Goal: Transaction & Acquisition: Purchase product/service

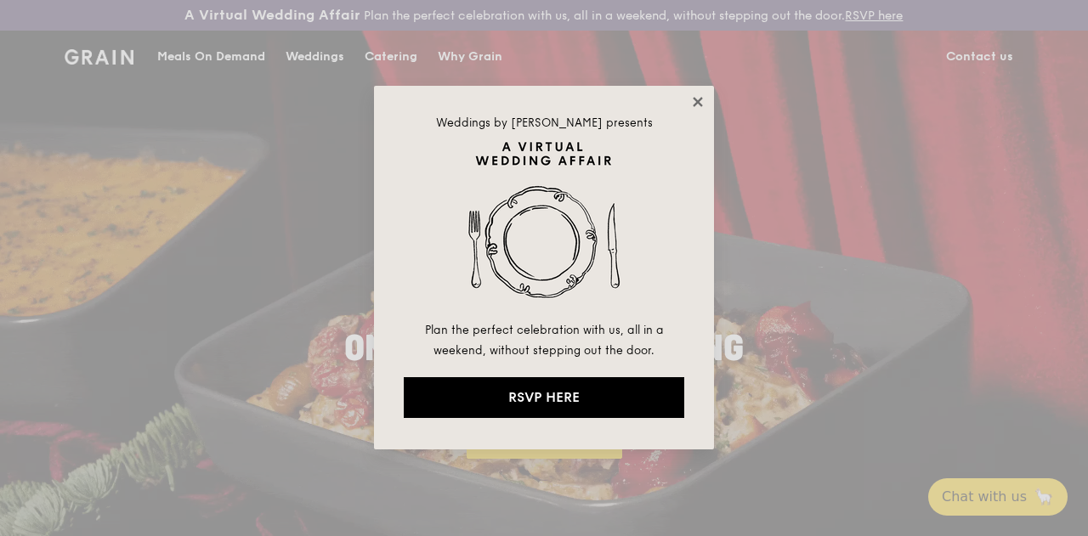
click at [694, 99] on icon at bounding box center [697, 101] width 9 height 9
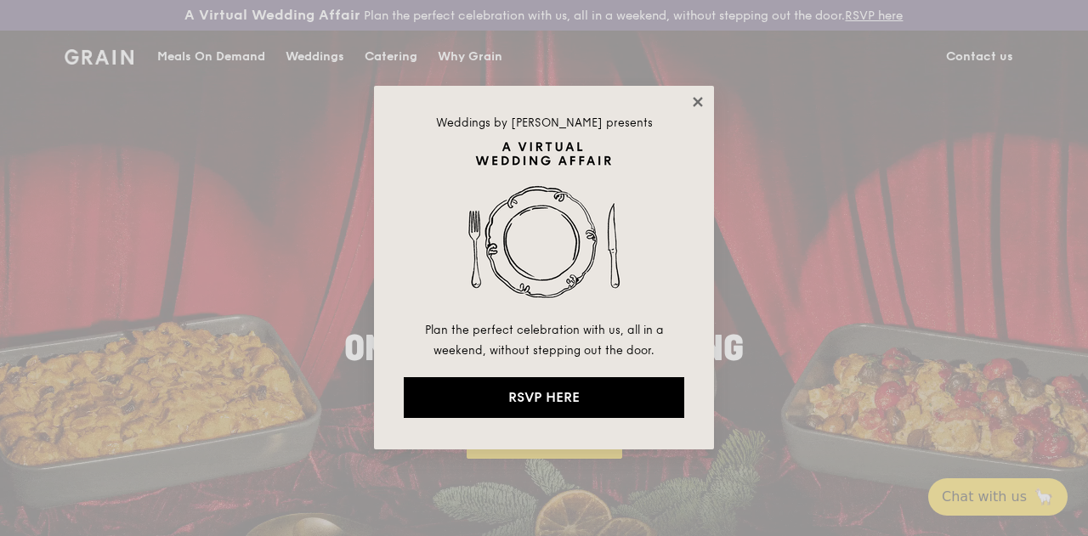
click at [694, 99] on icon at bounding box center [697, 101] width 9 height 9
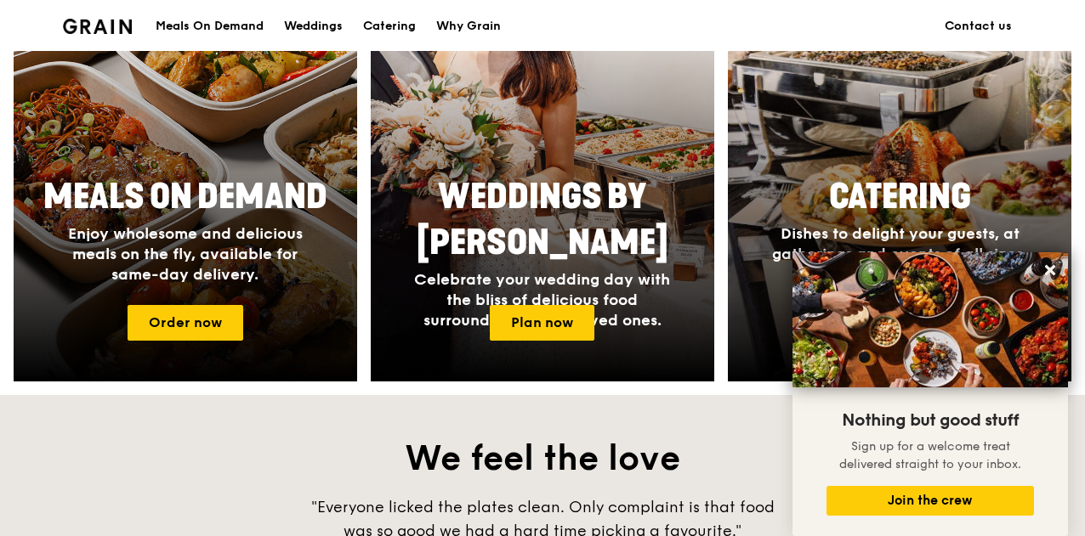
scroll to position [765, 0]
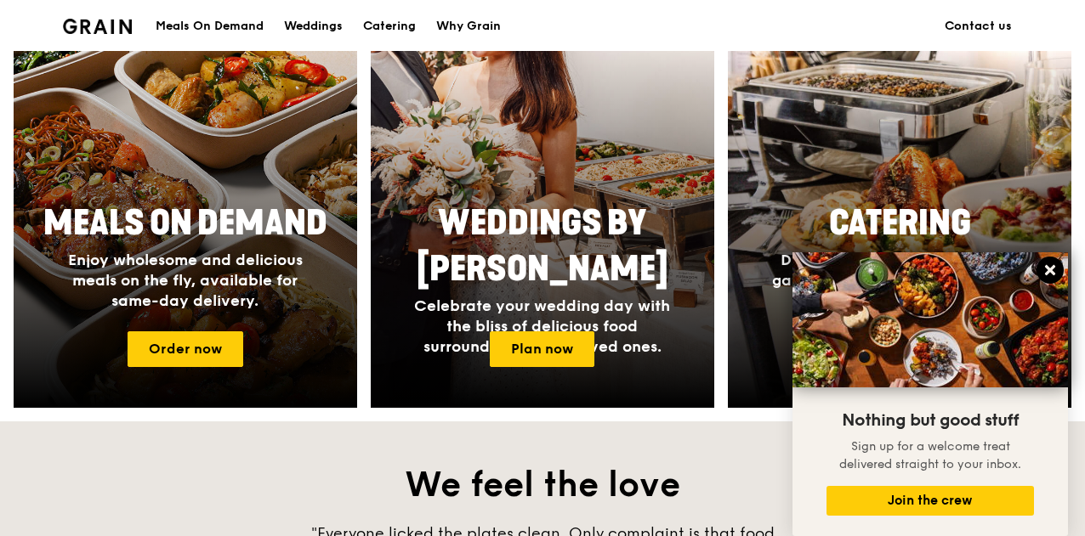
click at [1051, 264] on icon at bounding box center [1049, 270] width 15 height 15
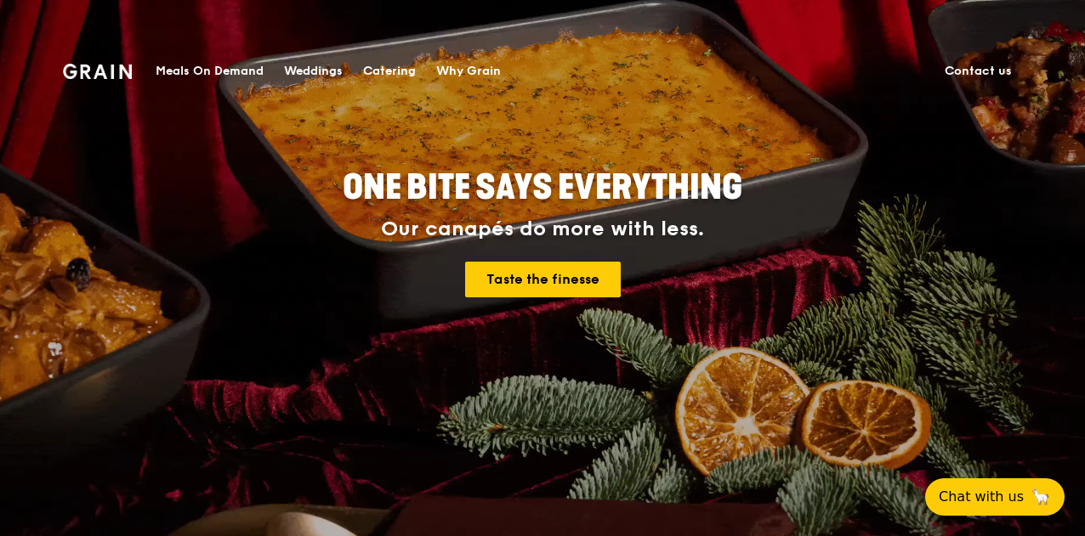
scroll to position [0, 0]
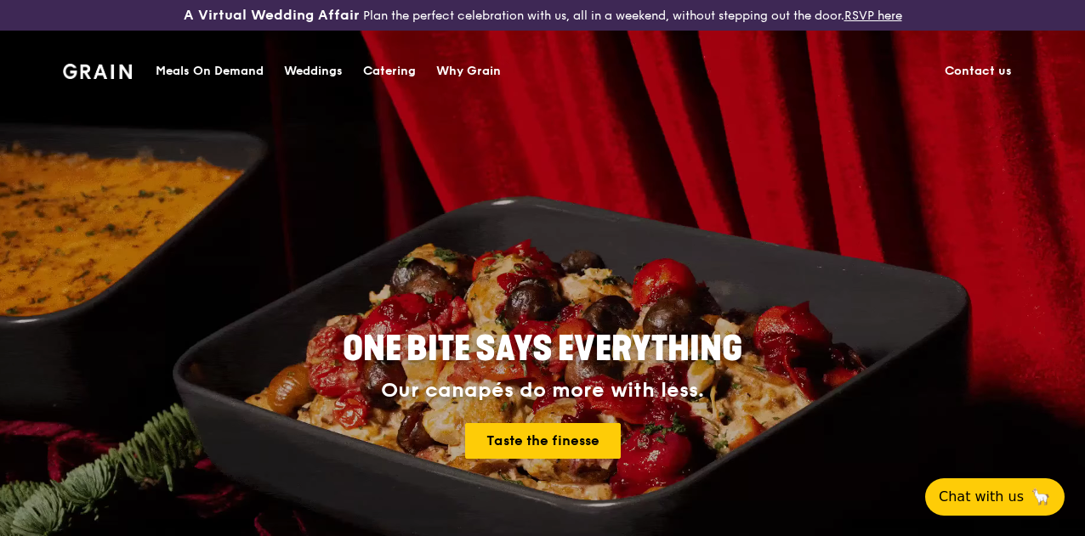
click at [382, 71] on div "Catering" at bounding box center [389, 71] width 53 height 51
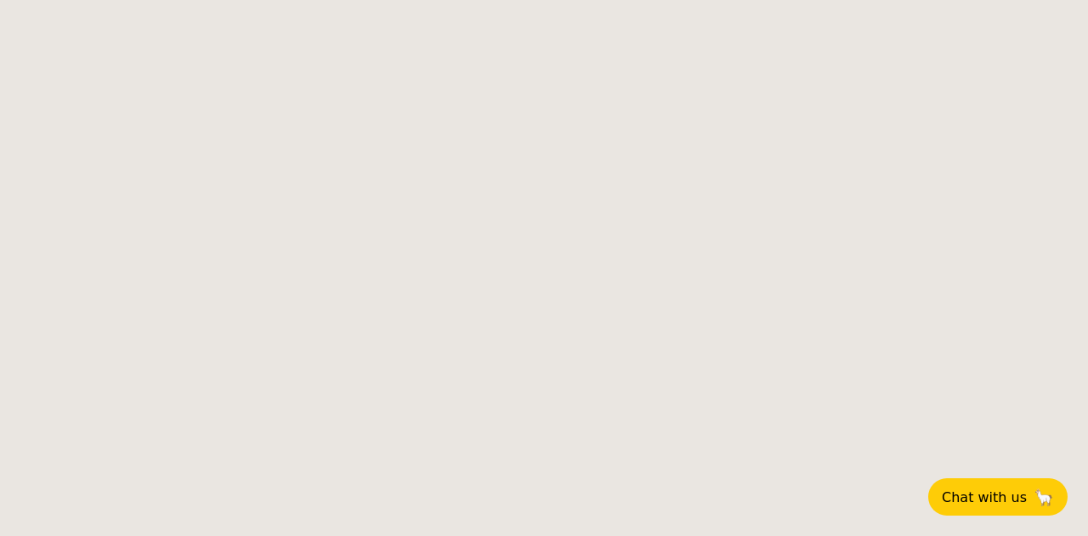
select select
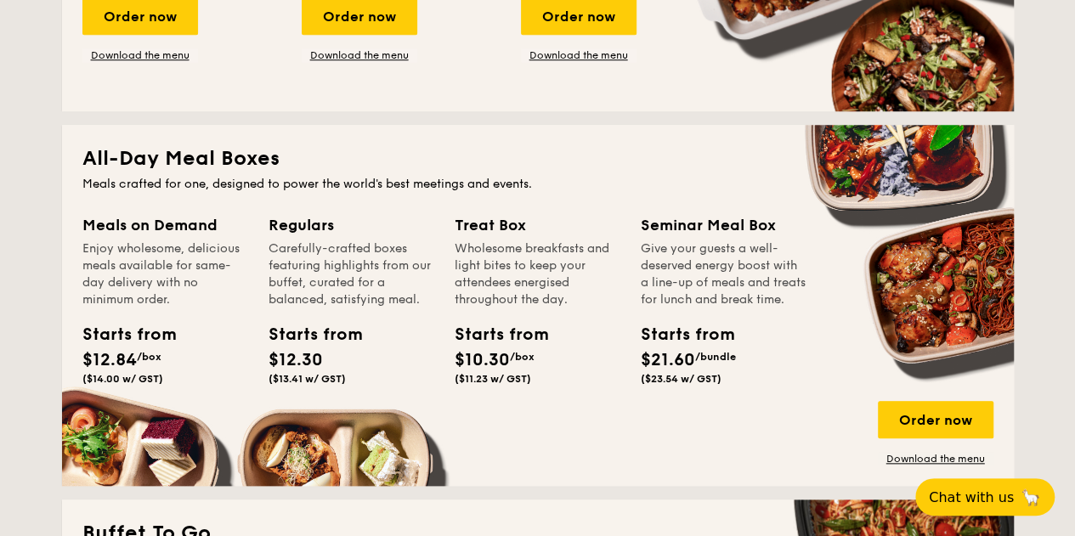
scroll to position [1020, 0]
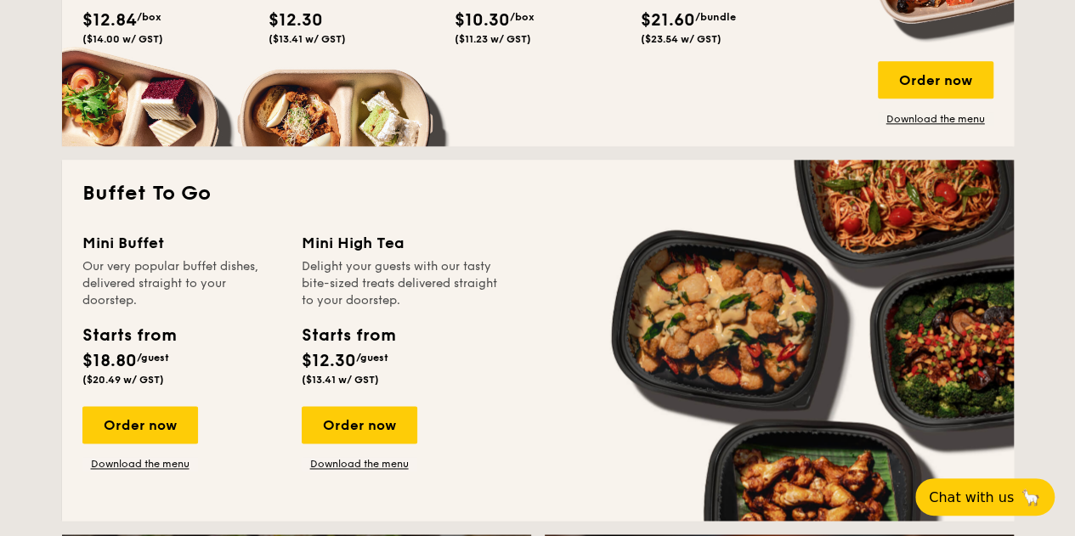
click at [903, 119] on div "Order now Download the menu" at bounding box center [936, 93] width 116 height 65
click at [911, 96] on div "Order now" at bounding box center [936, 79] width 116 height 37
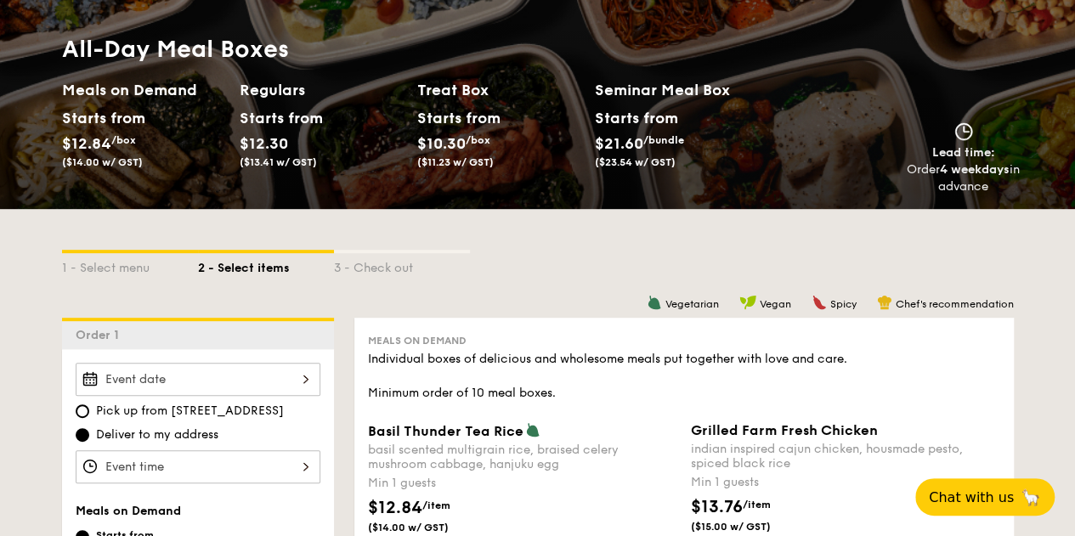
scroll to position [255, 0]
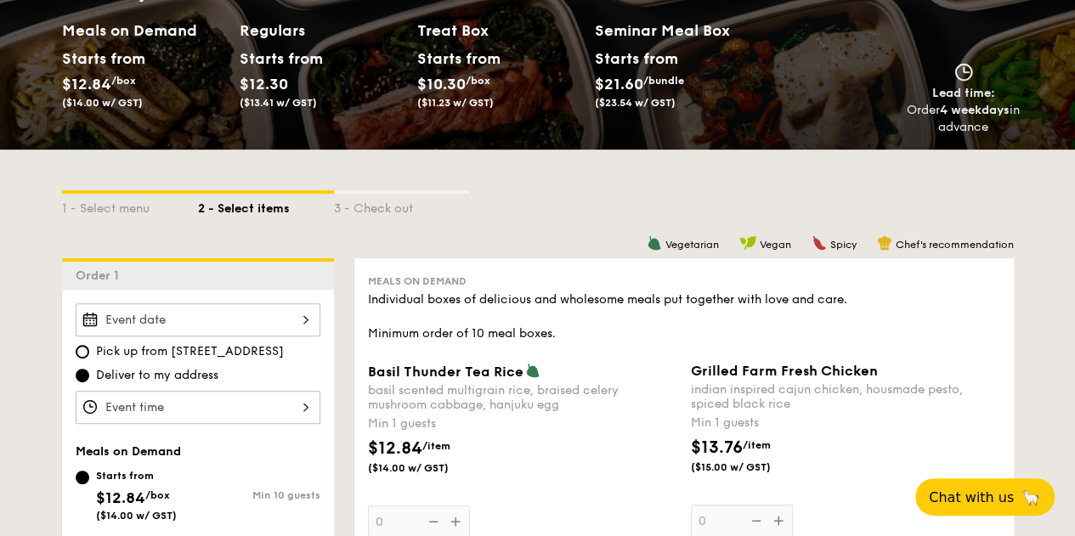
click at [296, 334] on div at bounding box center [198, 320] width 245 height 33
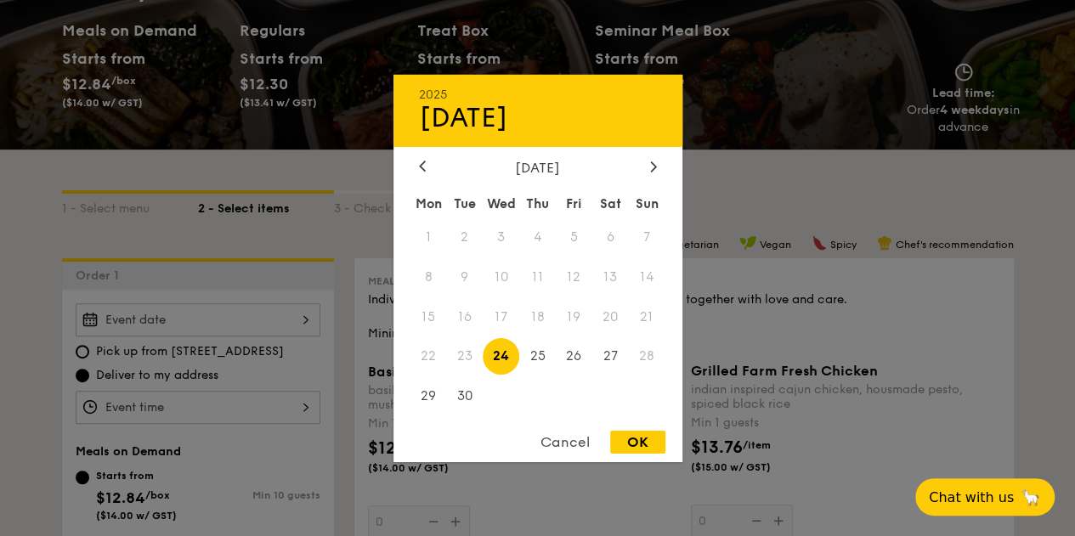
click at [661, 167] on div "September 2025" at bounding box center [538, 167] width 289 height 16
click at [655, 166] on icon at bounding box center [653, 166] width 7 height 11
click at [507, 317] on span "15" at bounding box center [501, 316] width 37 height 37
click at [638, 445] on div "OK" at bounding box center [637, 442] width 55 height 23
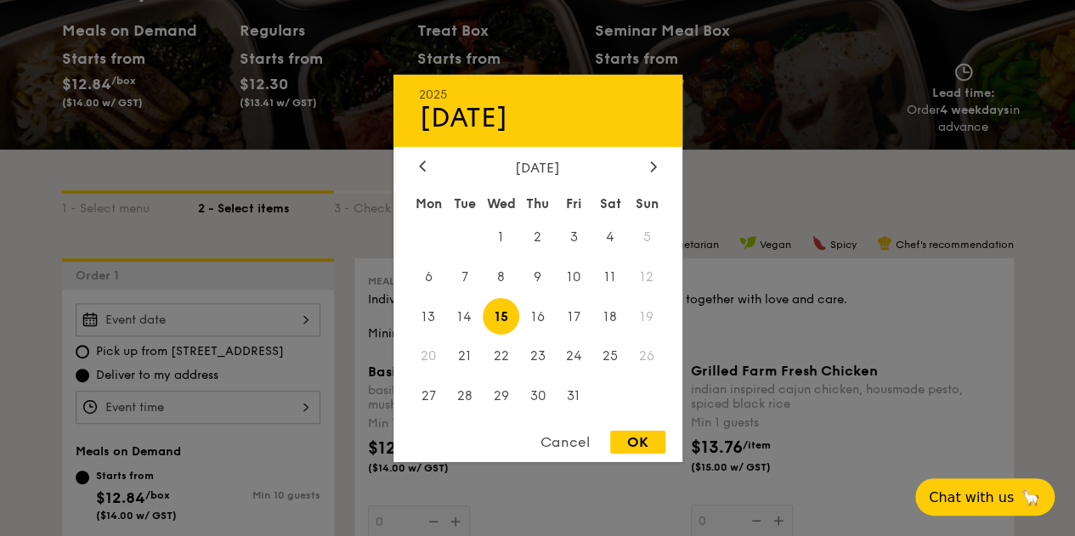
type input "Oct 15, 2025"
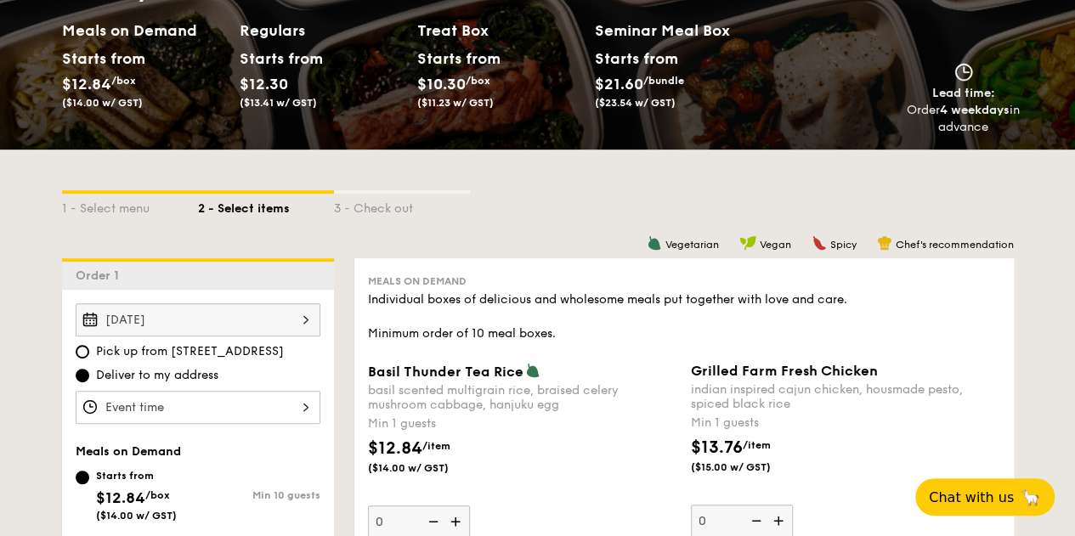
click at [167, 424] on div at bounding box center [198, 407] width 245 height 33
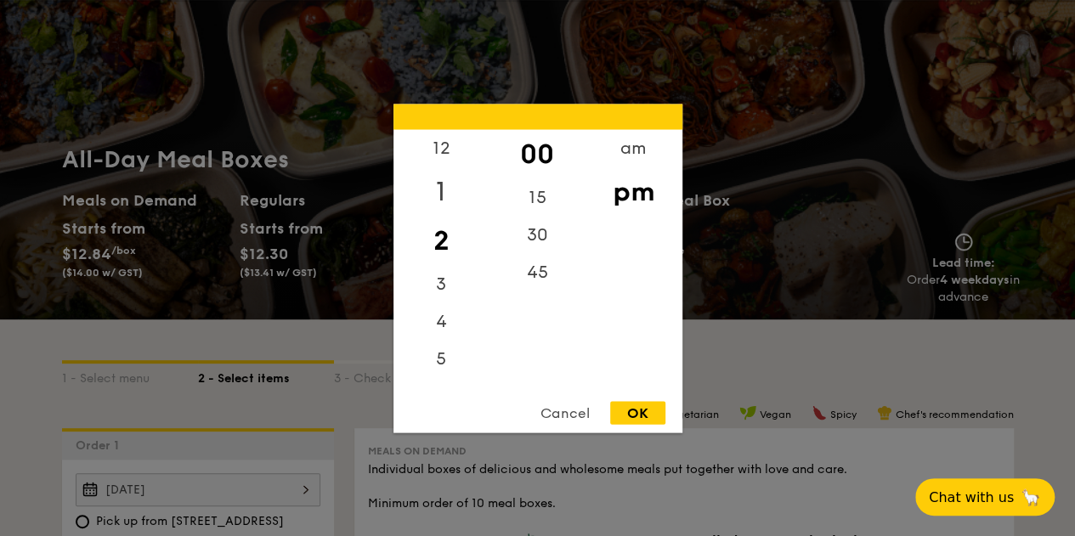
scroll to position [0, 0]
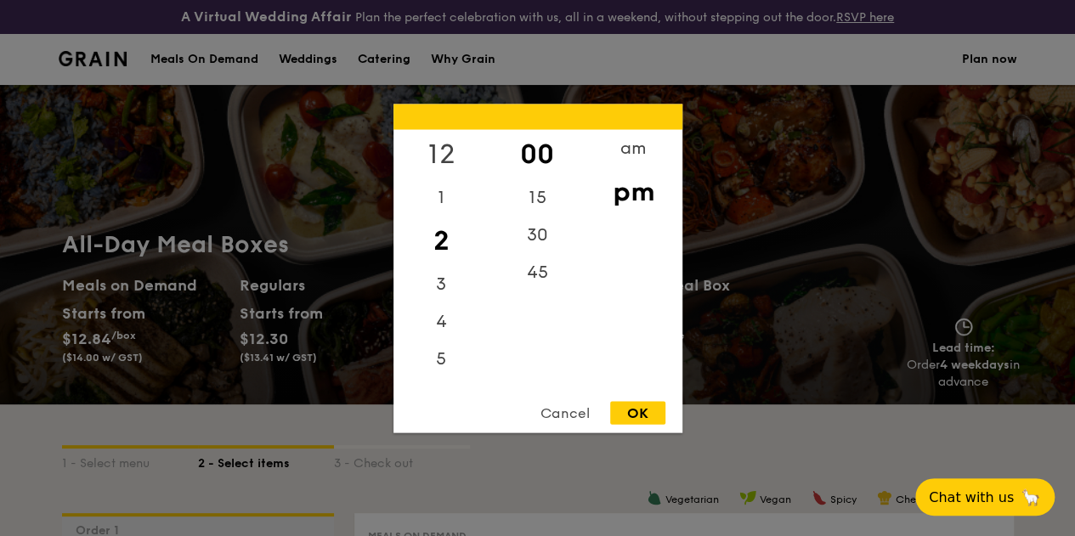
click at [443, 160] on div "12" at bounding box center [442, 153] width 96 height 49
click at [627, 157] on div "am" at bounding box center [634, 153] width 96 height 49
click at [445, 370] on div "11" at bounding box center [442, 376] width 96 height 49
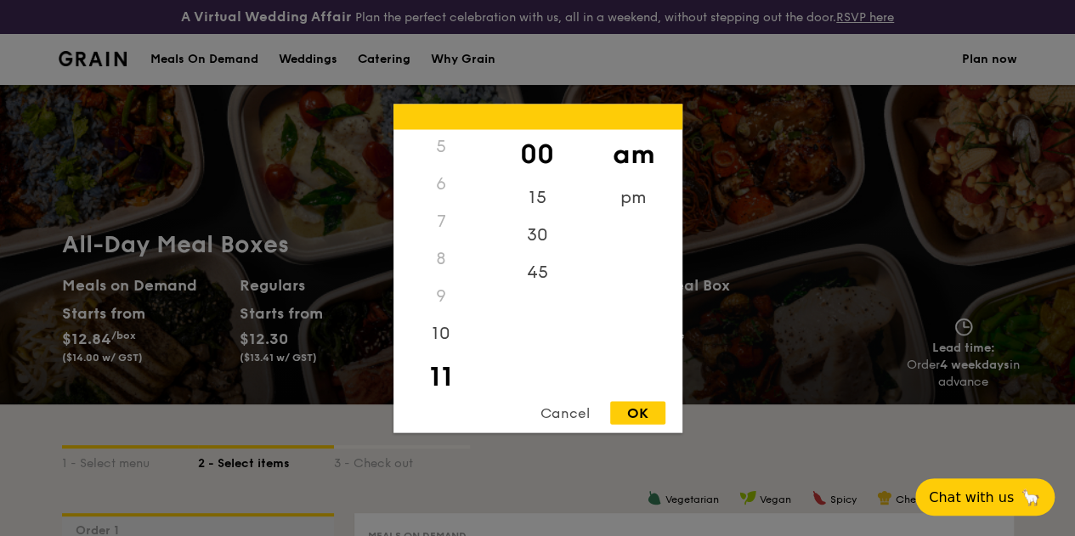
click at [445, 370] on div "11" at bounding box center [442, 376] width 96 height 49
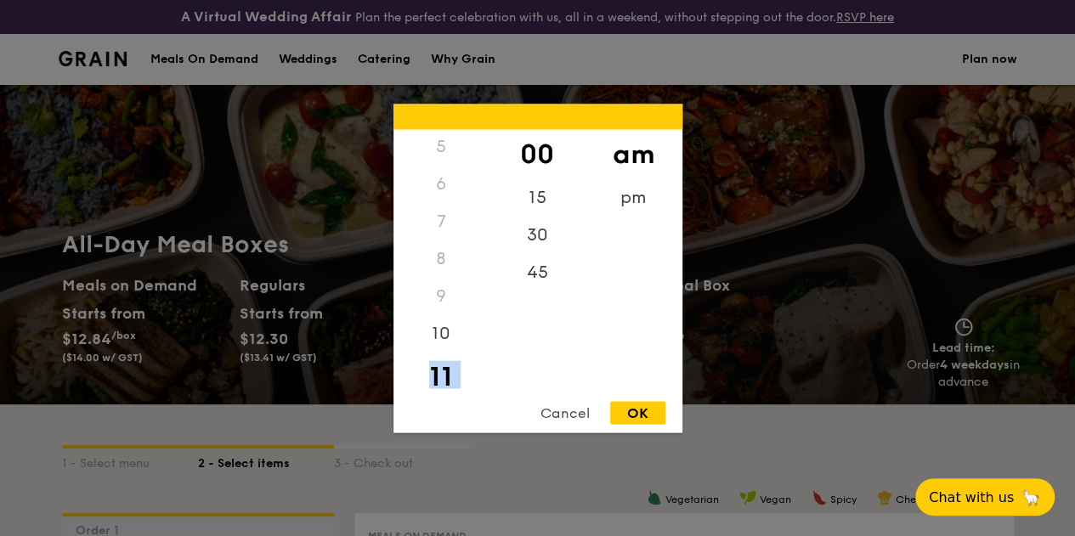
click at [445, 370] on div "11" at bounding box center [442, 376] width 96 height 49
click at [539, 155] on div "00" at bounding box center [538, 153] width 96 height 49
click at [642, 406] on div "OK" at bounding box center [637, 412] width 55 height 23
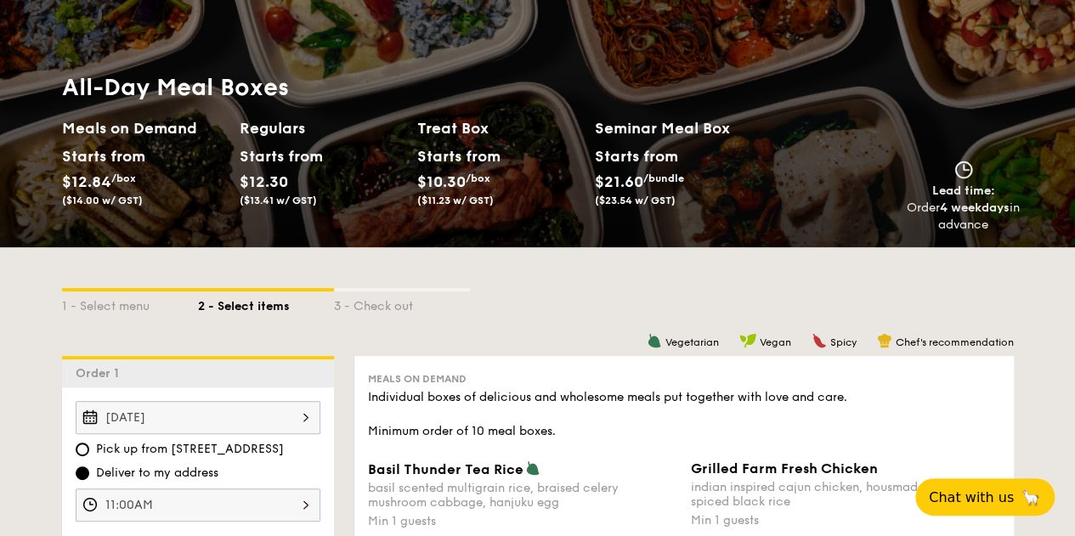
scroll to position [170, 0]
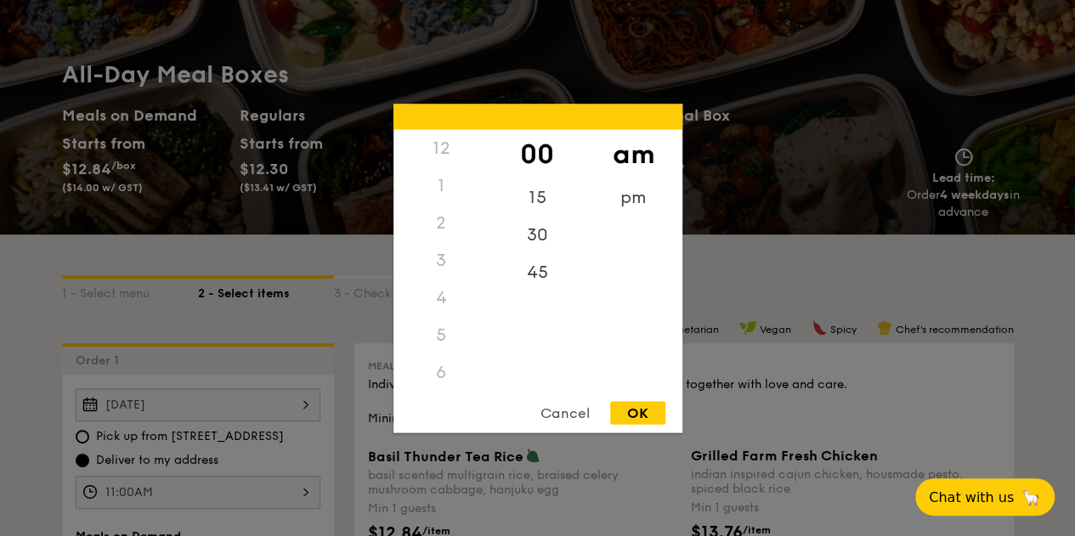
click at [199, 502] on div "11:00AM 12 1 2 3 4 5 6 7 8 9 10 11 00 15 30 45 am pm Cancel OK" at bounding box center [198, 492] width 245 height 33
click at [541, 194] on div "15" at bounding box center [538, 203] width 96 height 49
click at [623, 417] on div "OK" at bounding box center [637, 412] width 55 height 23
type input "11:15AM"
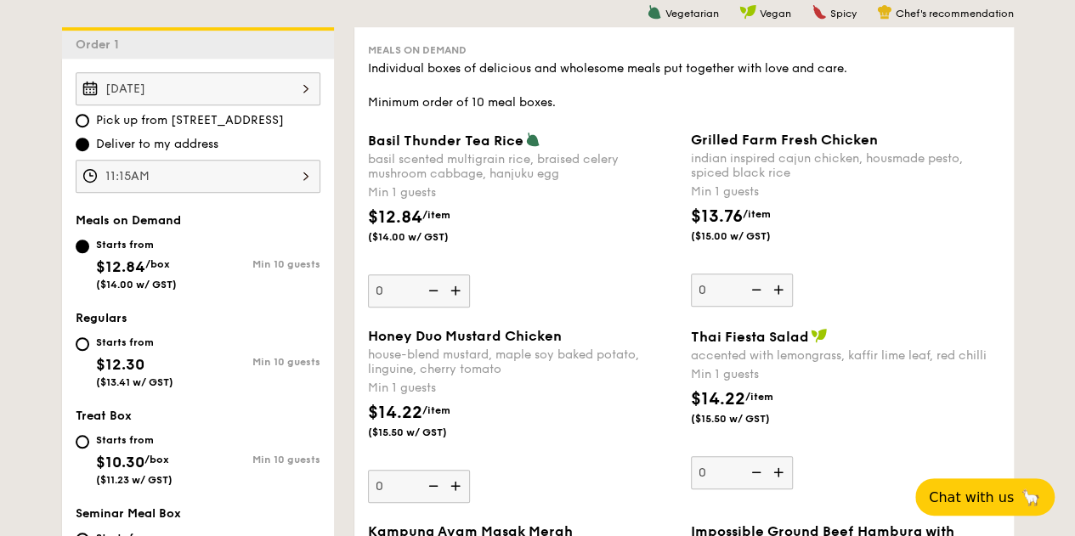
scroll to position [425, 0]
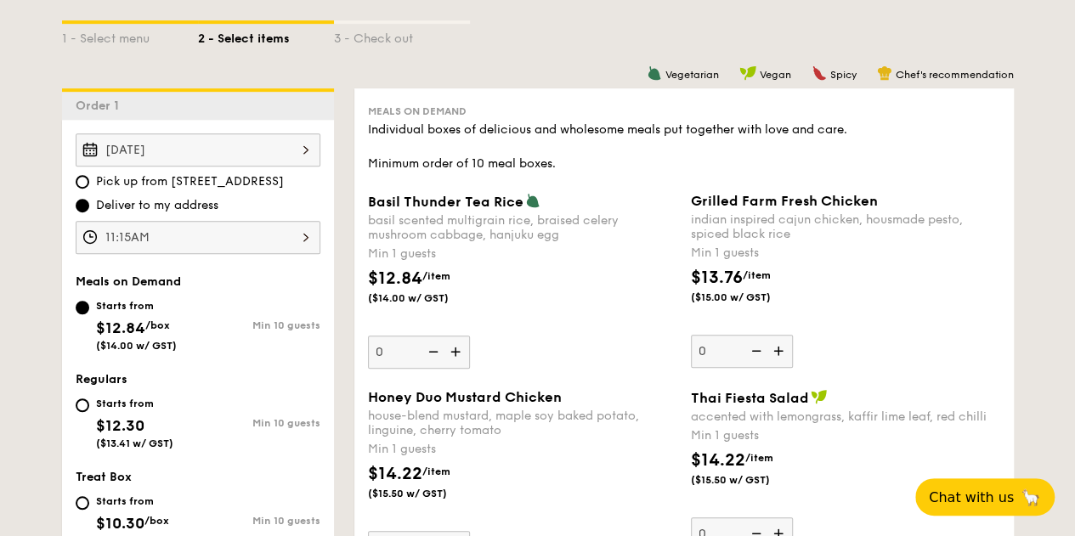
click at [410, 210] on span "Basil Thunder Tea Rice" at bounding box center [446, 202] width 156 height 16
click at [410, 336] on input "0" at bounding box center [419, 352] width 102 height 33
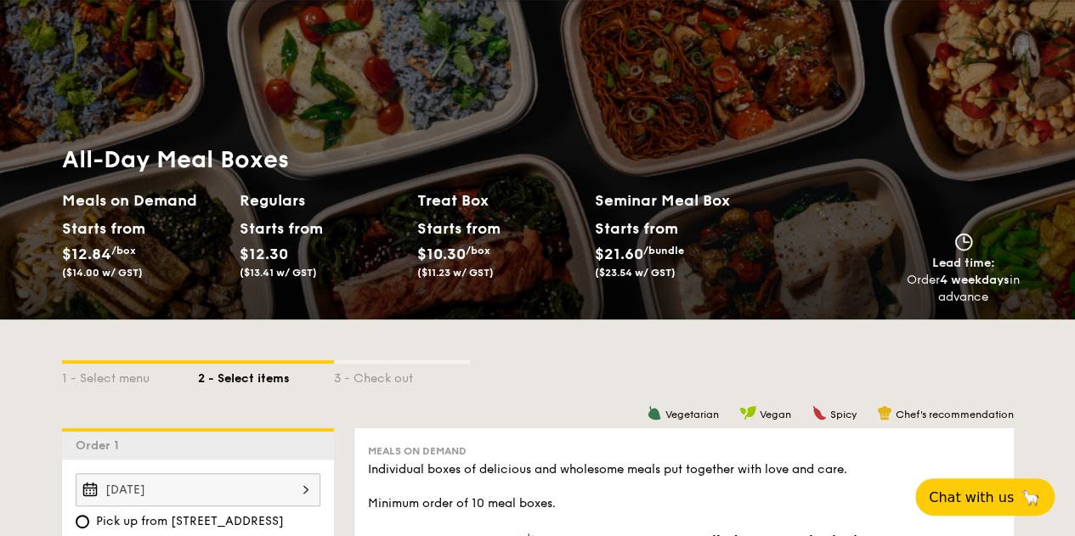
scroll to position [0, 0]
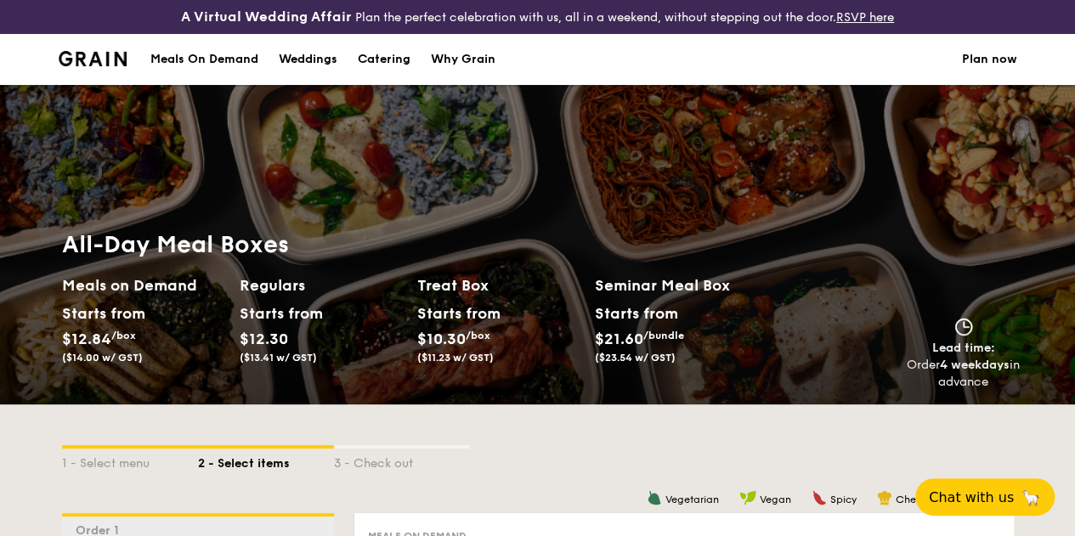
click at [379, 242] on div "All-Day Meal Boxes Meals on Demand Starts from $12.84 /box ($14.00 w/ GST) Regu…" at bounding box center [537, 310] width 979 height 189
click at [664, 298] on h2 "Seminar Meal Box" at bounding box center [684, 286] width 178 height 24
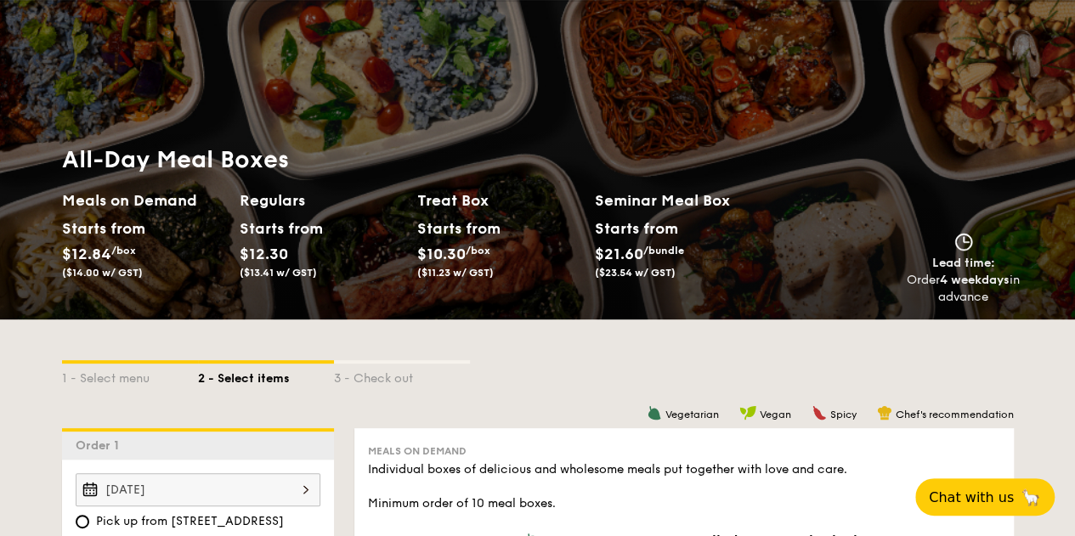
click at [566, 122] on div "All-Day Meal Boxes Meals on Demand Starts from $12.84 /box ($14.00 w/ GST) Regu…" at bounding box center [537, 160] width 1075 height 320
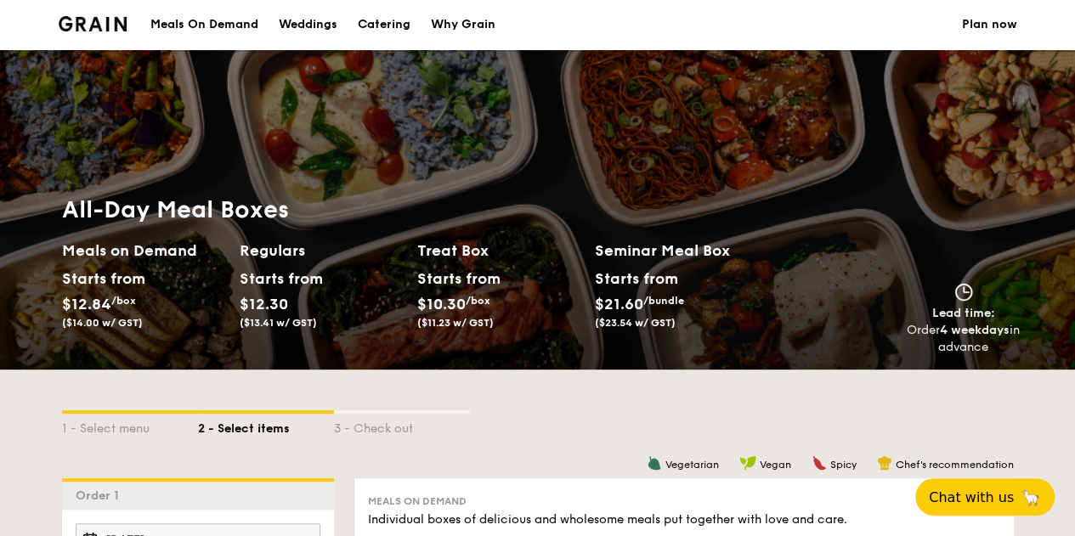
scroll to position [0, 0]
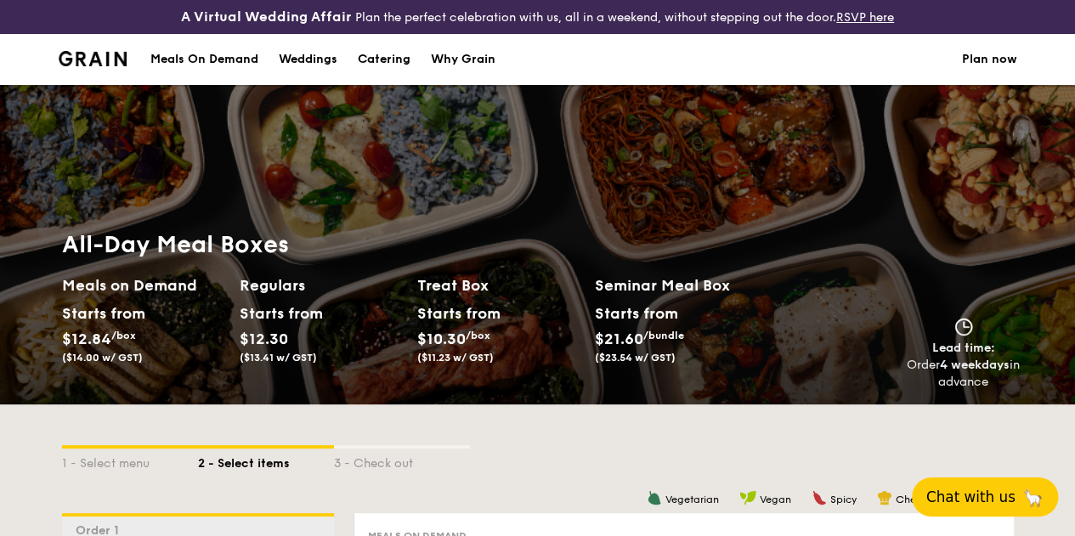
click at [983, 501] on span "Chat with us" at bounding box center [971, 497] width 89 height 17
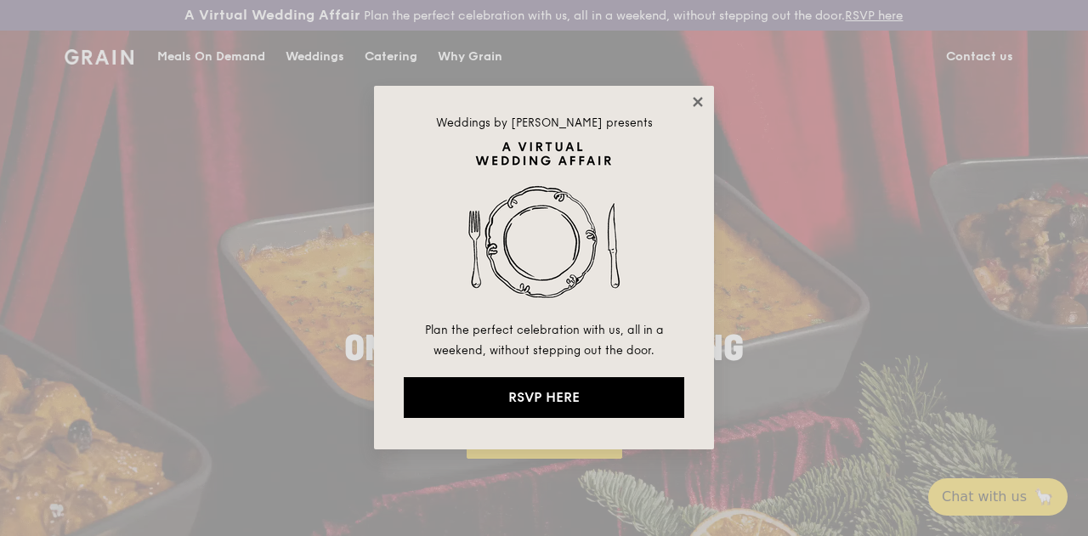
click at [697, 102] on icon at bounding box center [697, 101] width 9 height 9
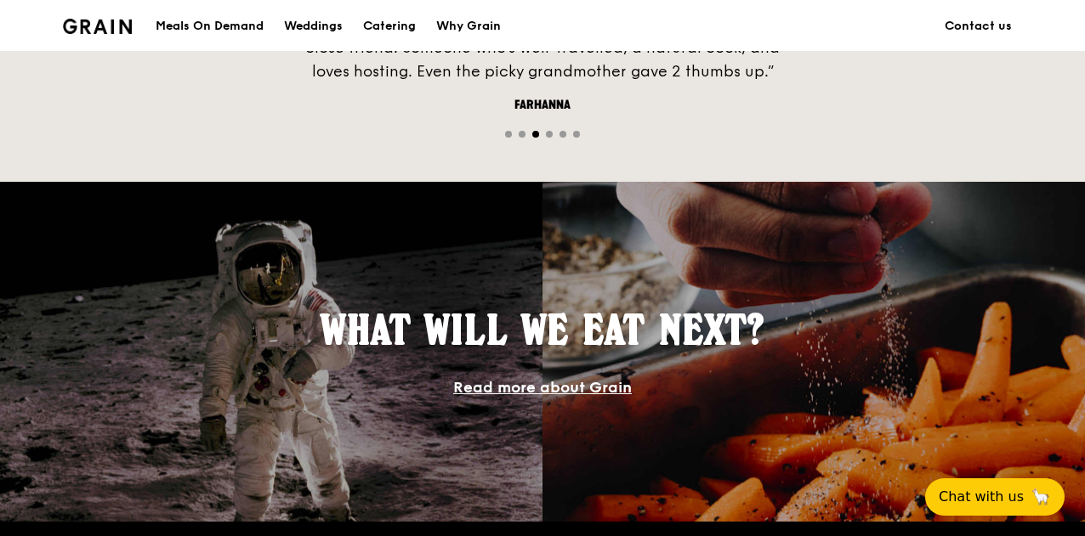
scroll to position [935, 0]
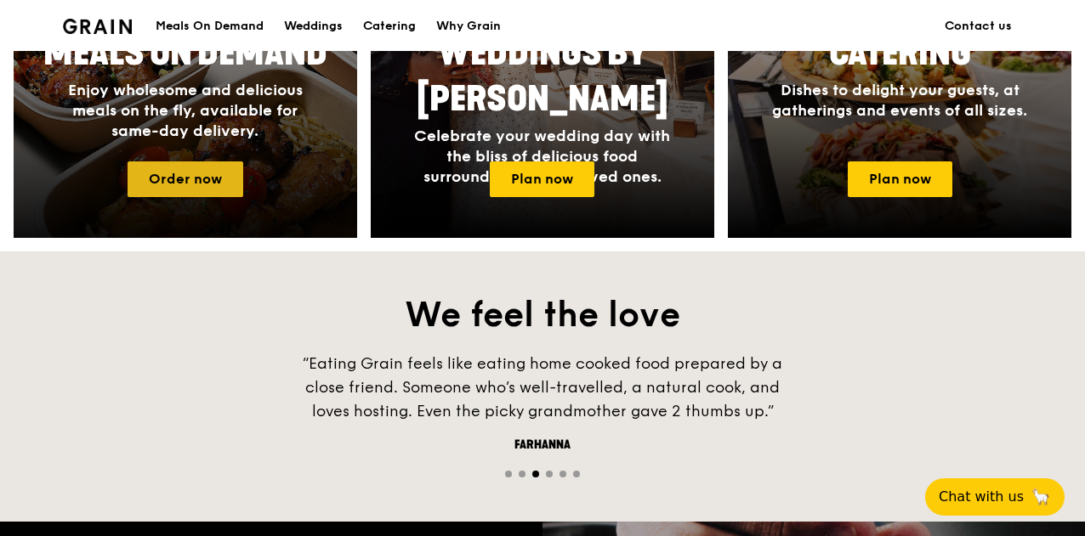
click at [215, 197] on link "Order now" at bounding box center [186, 180] width 116 height 36
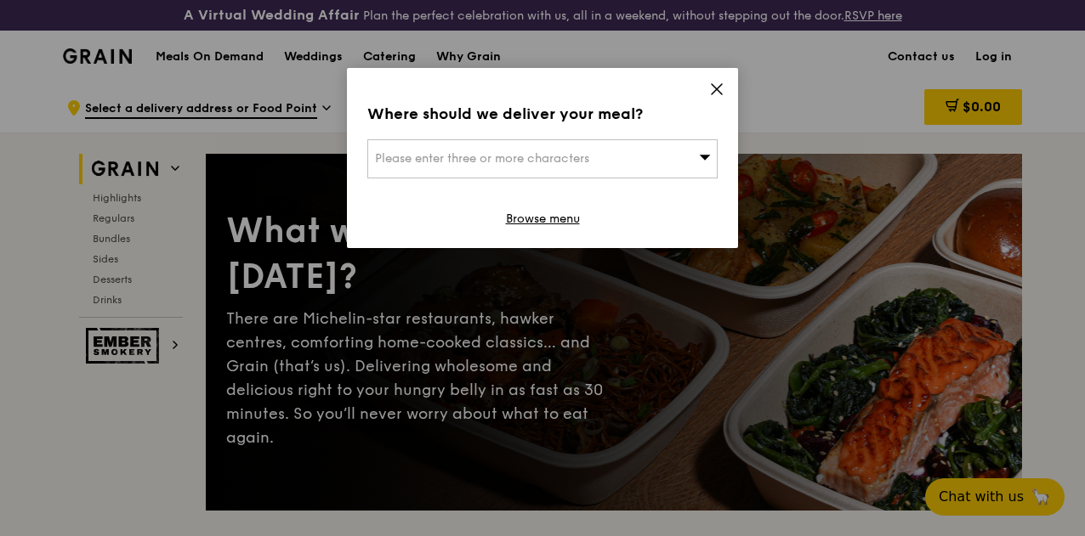
click at [719, 86] on icon at bounding box center [717, 89] width 10 height 10
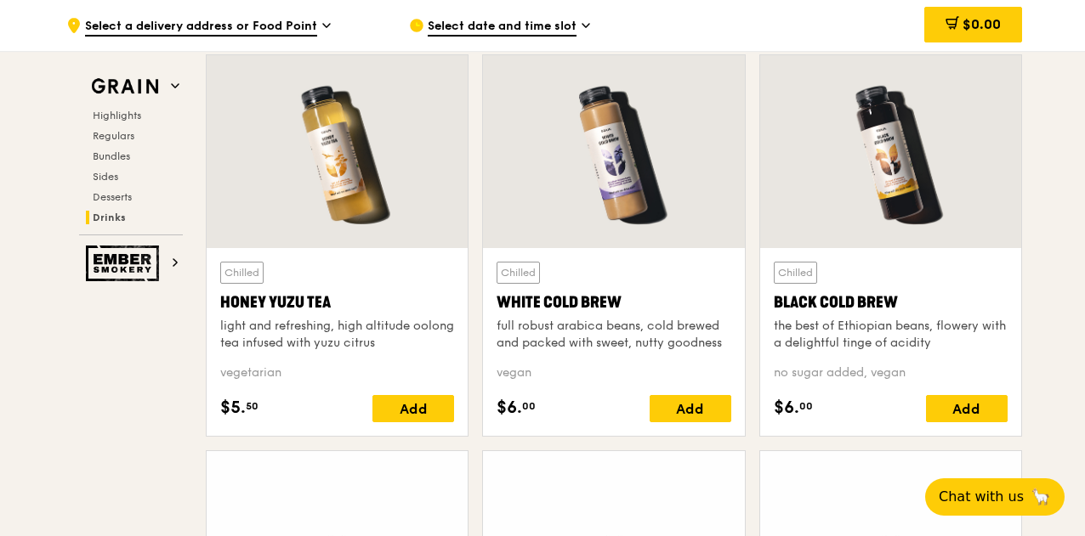
scroll to position [6546, 0]
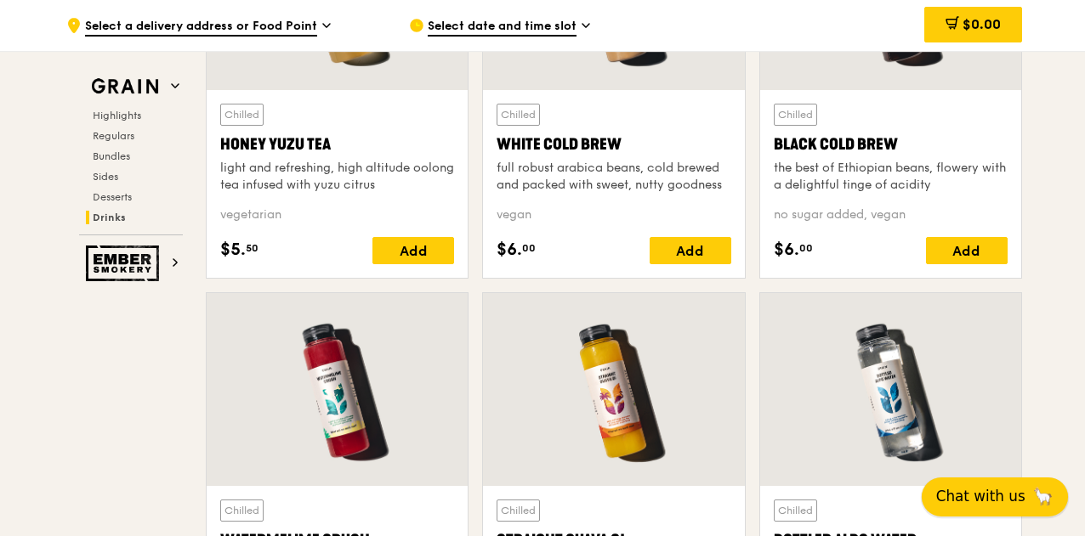
click at [966, 494] on span "Chat with us" at bounding box center [980, 496] width 89 height 21
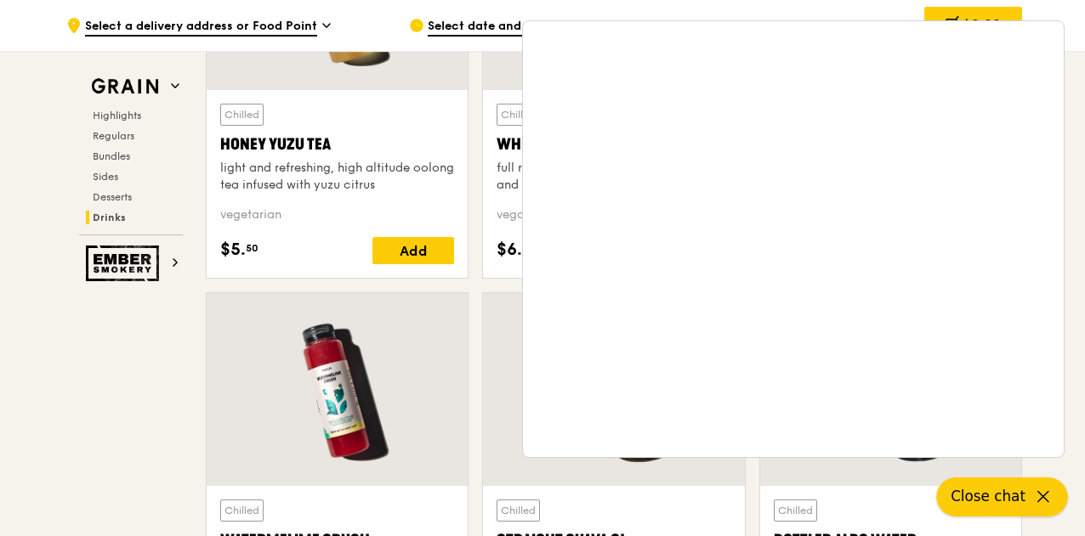
click at [1047, 500] on icon at bounding box center [1043, 497] width 20 height 20
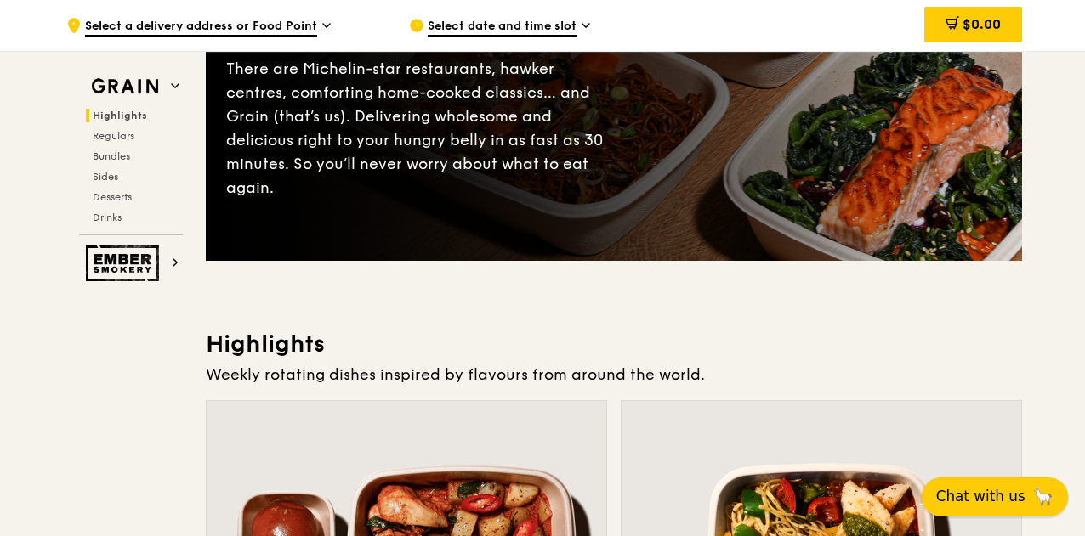
scroll to position [0, 0]
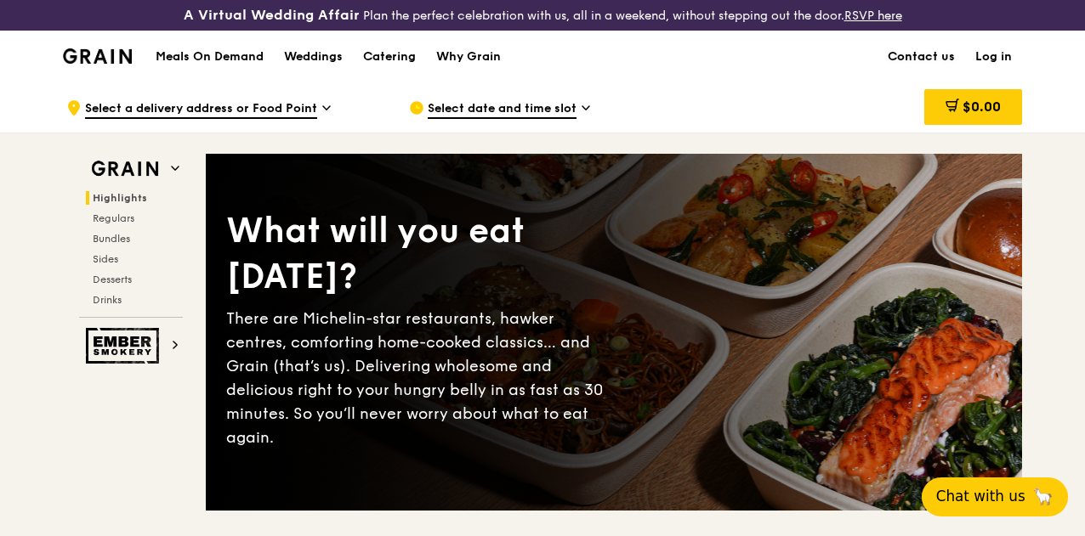
click at [896, 70] on link "Contact us" at bounding box center [921, 56] width 88 height 51
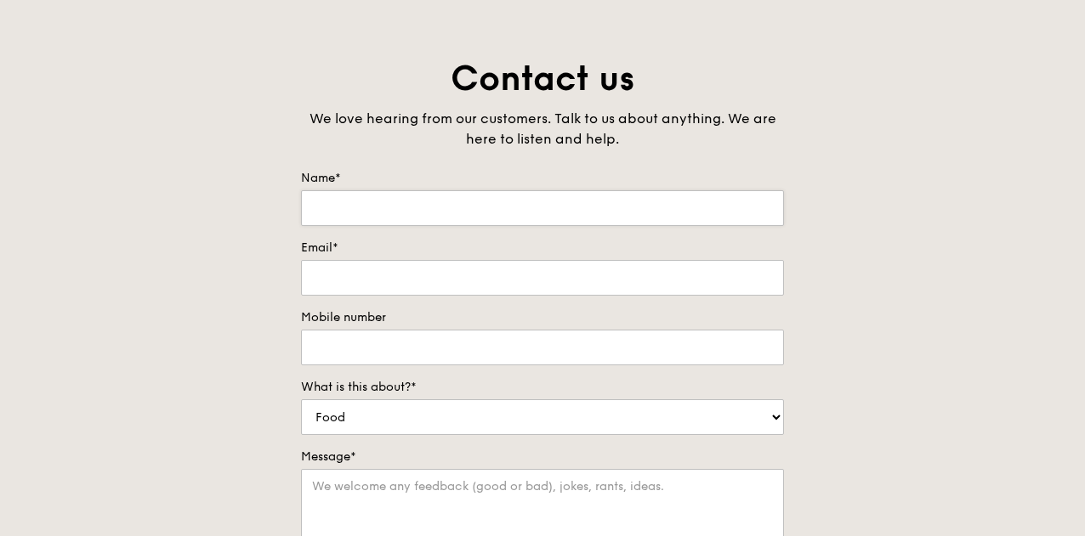
scroll to position [170, 0]
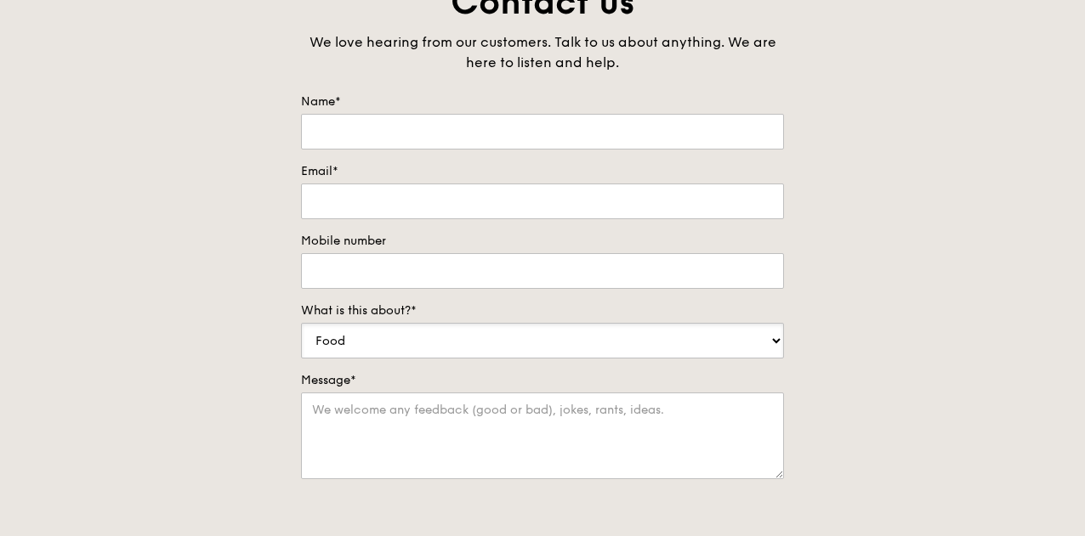
click at [425, 350] on select "Food Service Billing/Payment Catering Others" at bounding box center [542, 341] width 483 height 36
select select "Catering"
click at [301, 335] on select "Food Service Billing/Payment Catering Others" at bounding box center [542, 341] width 483 height 36
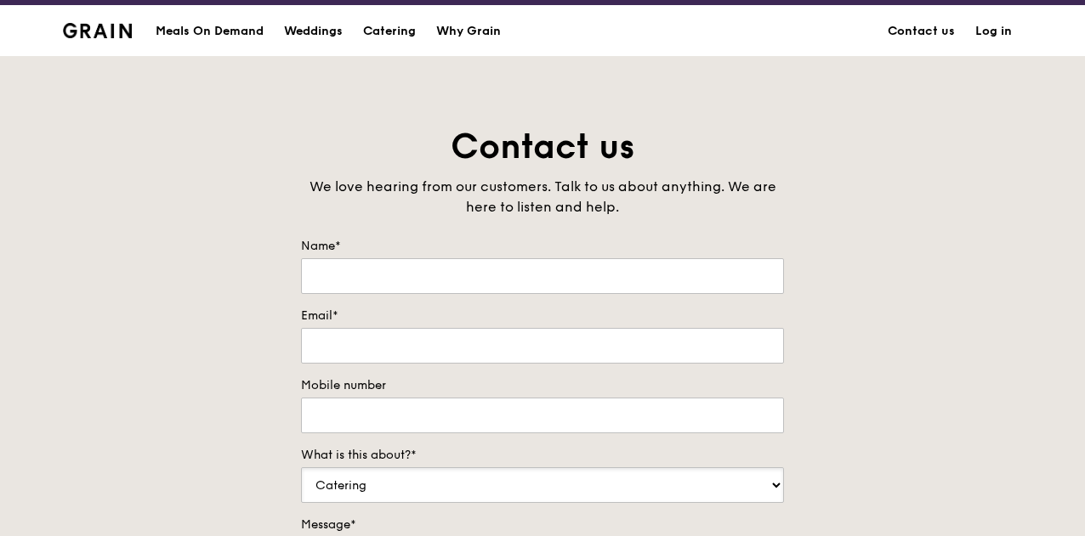
scroll to position [0, 0]
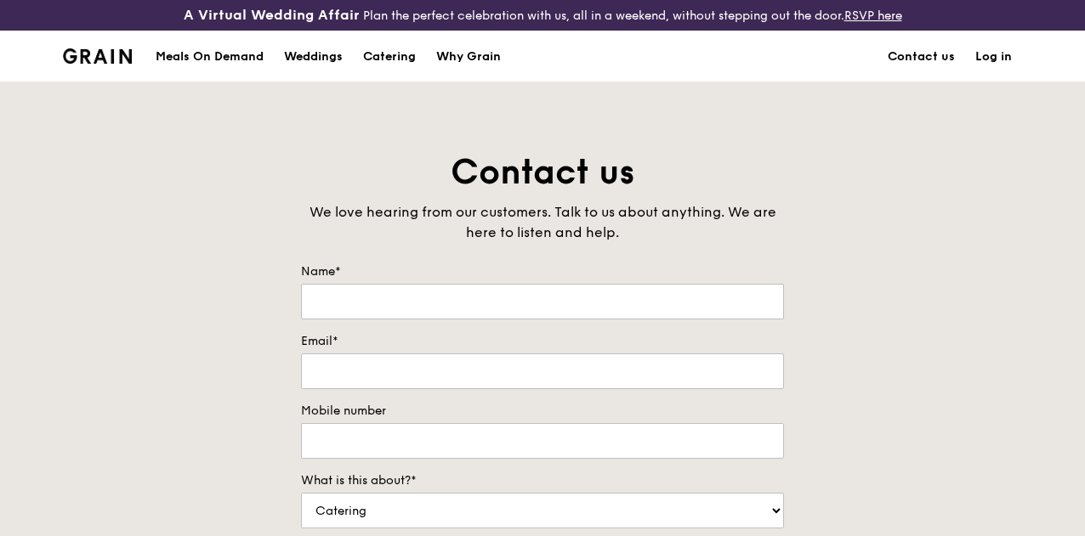
click at [111, 64] on img at bounding box center [97, 55] width 69 height 15
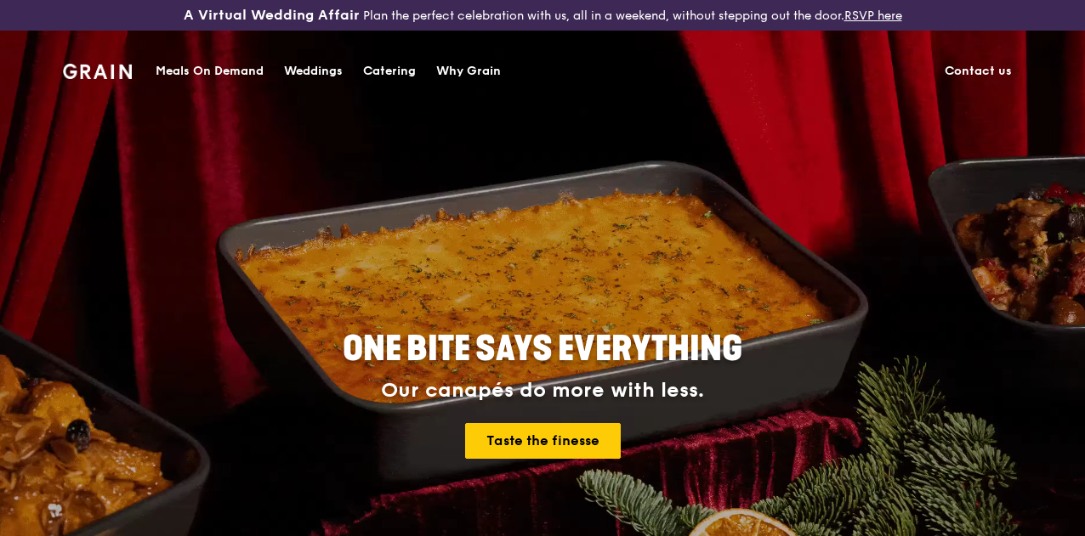
click at [218, 65] on div "Meals On Demand" at bounding box center [210, 71] width 108 height 51
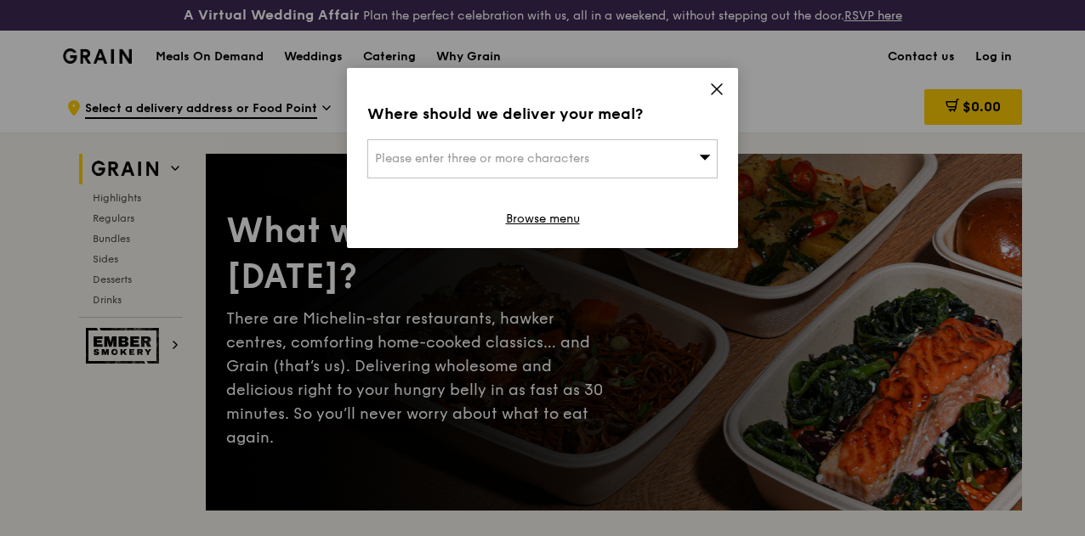
click at [514, 159] on span "Please enter three or more characters" at bounding box center [482, 158] width 214 height 14
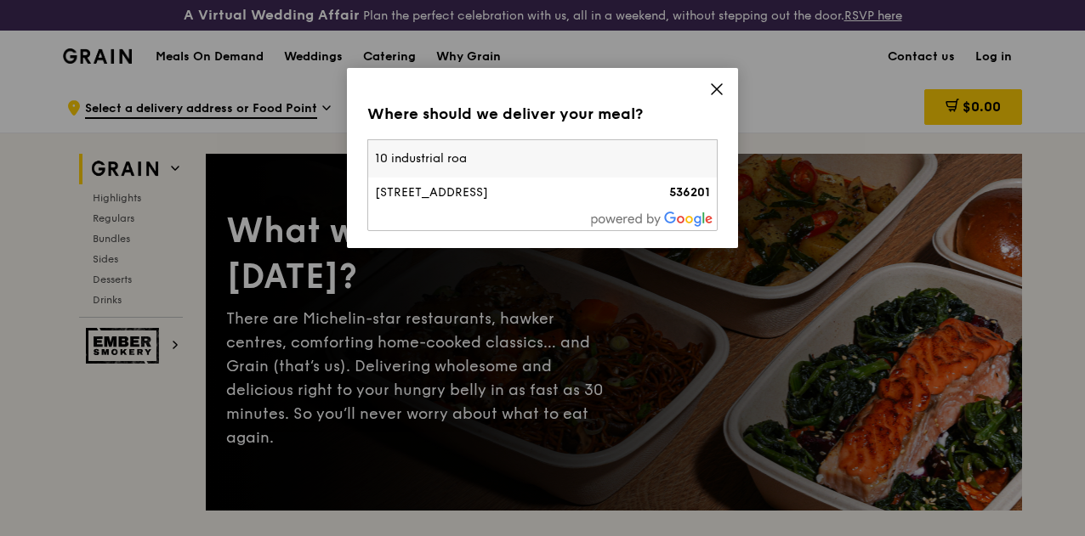
type input "10 industrial roa"
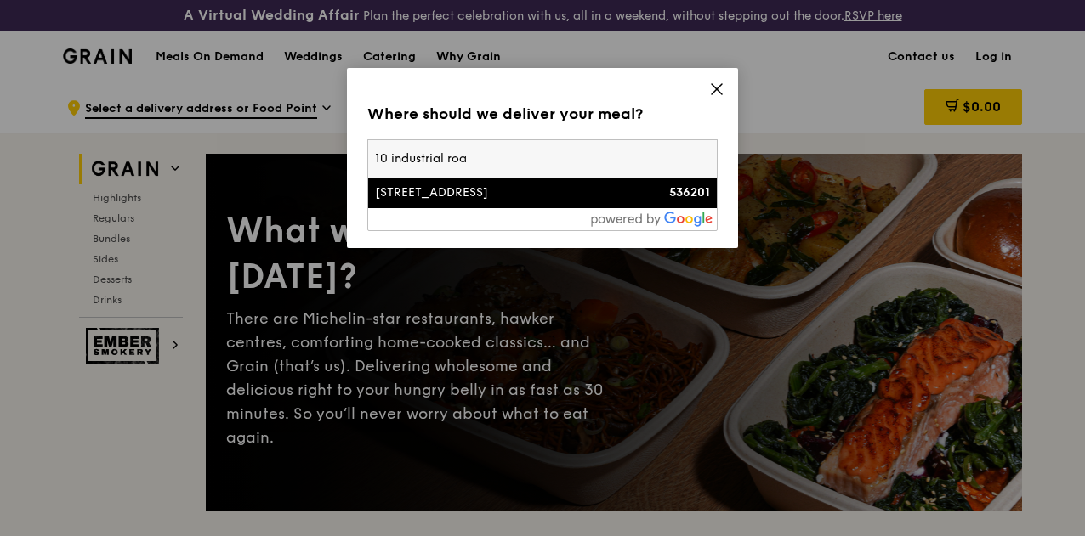
click at [481, 192] on div "[STREET_ADDRESS]" at bounding box center [501, 192] width 252 height 17
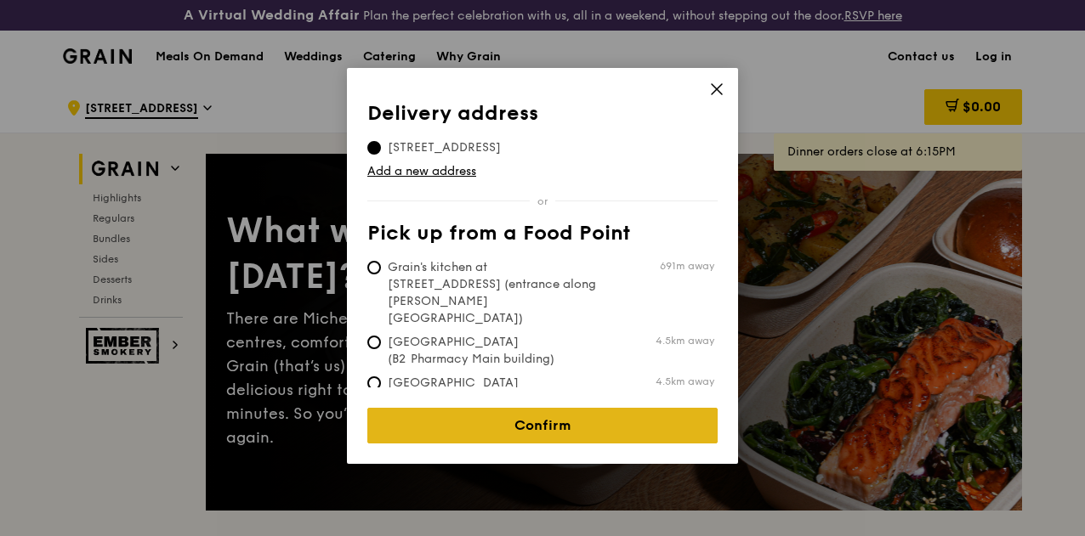
click at [552, 423] on link "Confirm" at bounding box center [542, 426] width 350 height 36
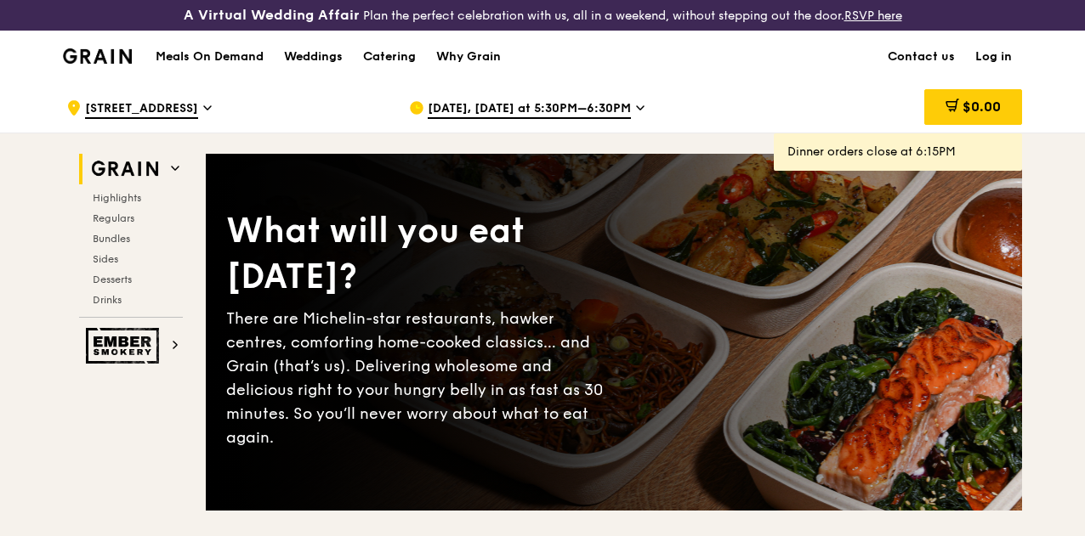
click at [496, 119] on span "[DATE], [DATE] at 5:30PM–6:30PM" at bounding box center [529, 109] width 203 height 19
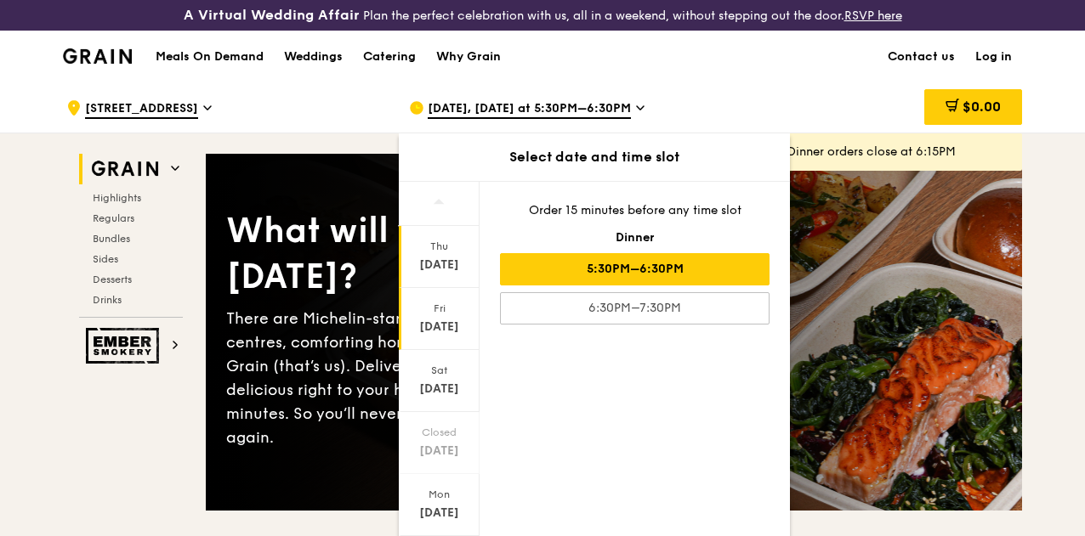
scroll to position [165, 0]
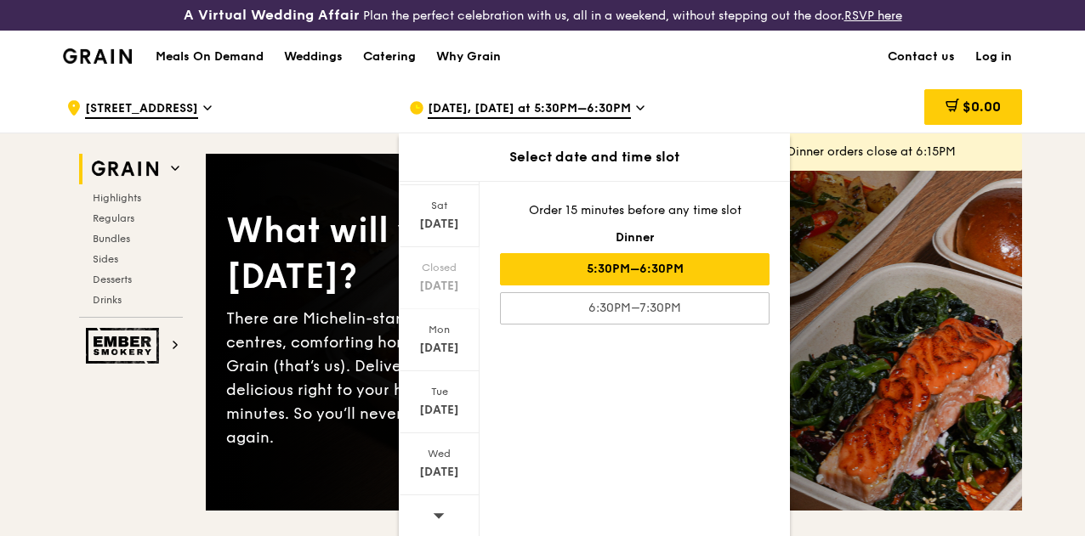
click at [433, 522] on icon at bounding box center [439, 515] width 12 height 13
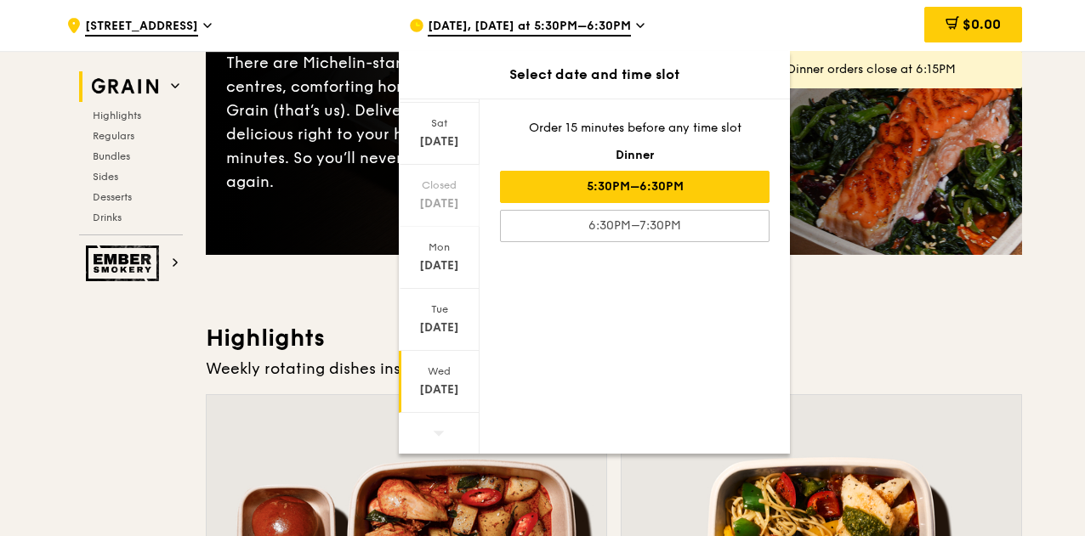
click at [440, 382] on div "[DATE]" at bounding box center [439, 390] width 76 height 17
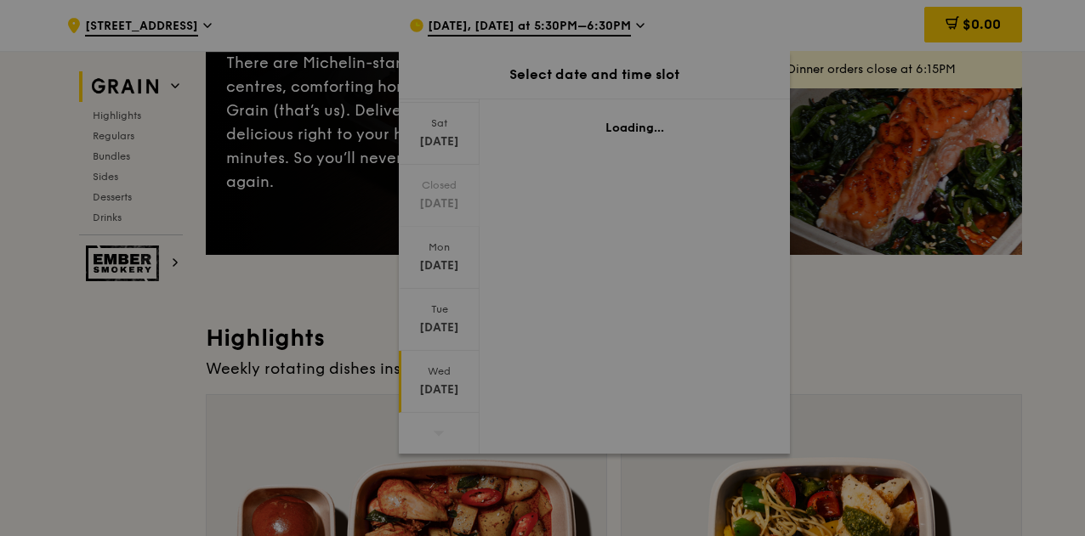
click at [440, 380] on div at bounding box center [542, 268] width 1085 height 536
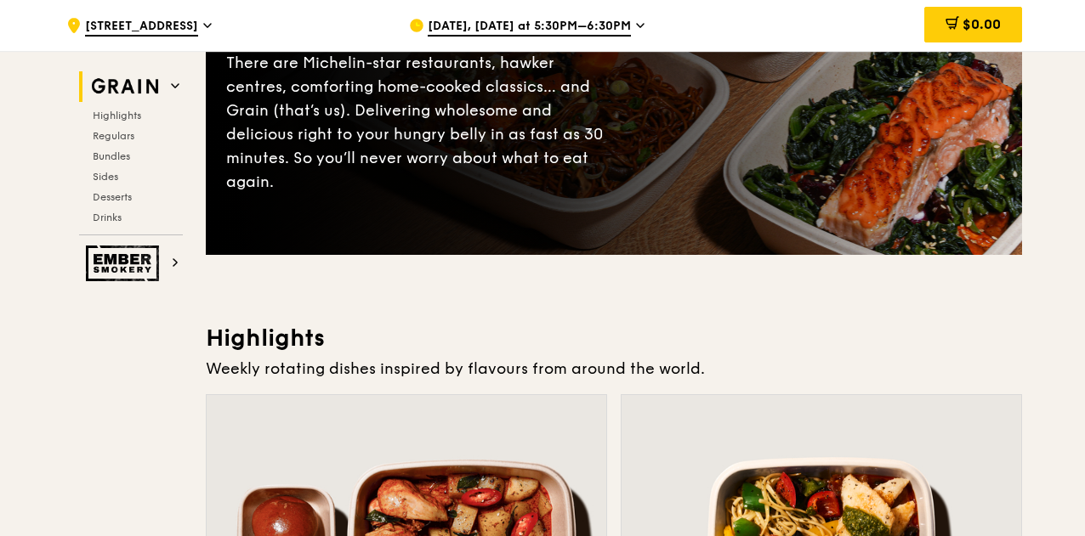
click at [418, 25] on icon at bounding box center [417, 26] width 12 height 12
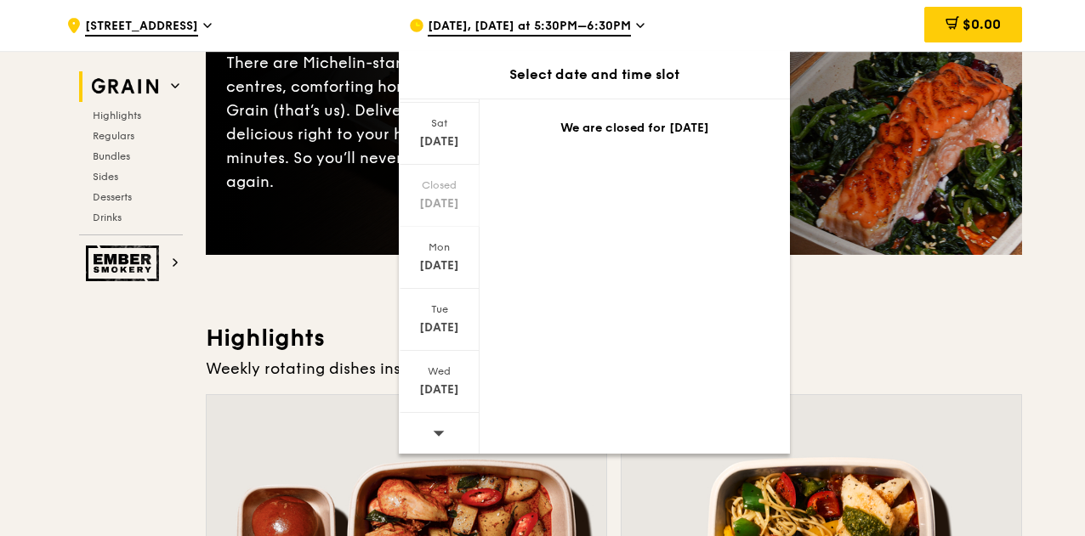
click at [637, 26] on icon at bounding box center [640, 25] width 7 height 3
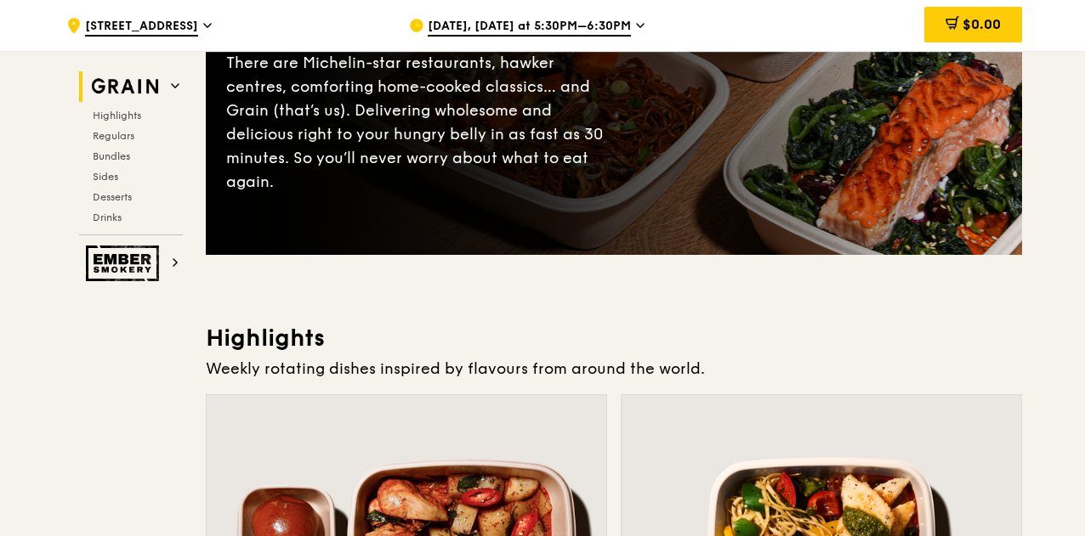
click at [619, 26] on span "[DATE], [DATE] at 5:30PM–6:30PM" at bounding box center [529, 27] width 203 height 19
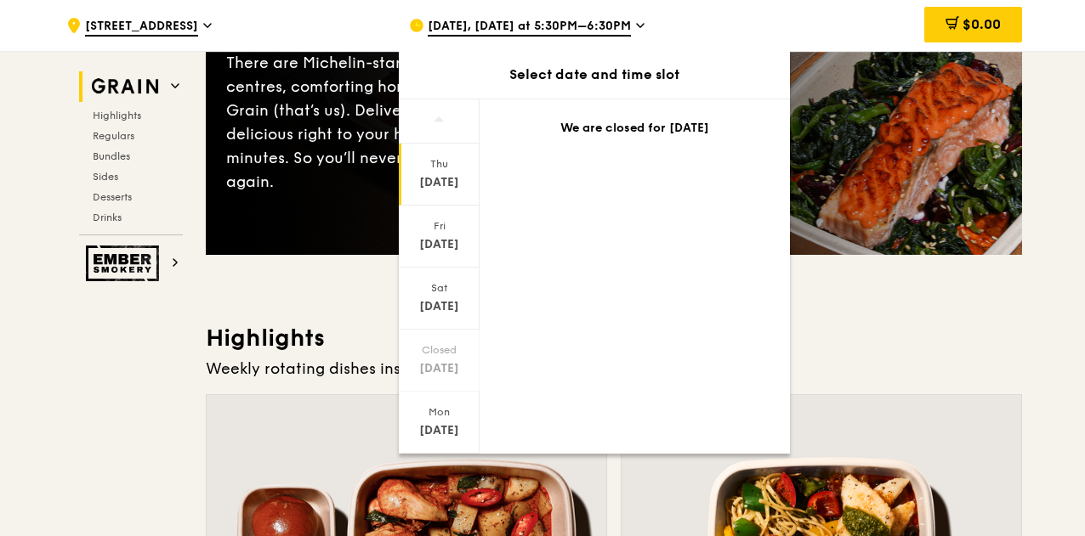
click at [583, 82] on div "Select date and time slot" at bounding box center [594, 75] width 391 height 20
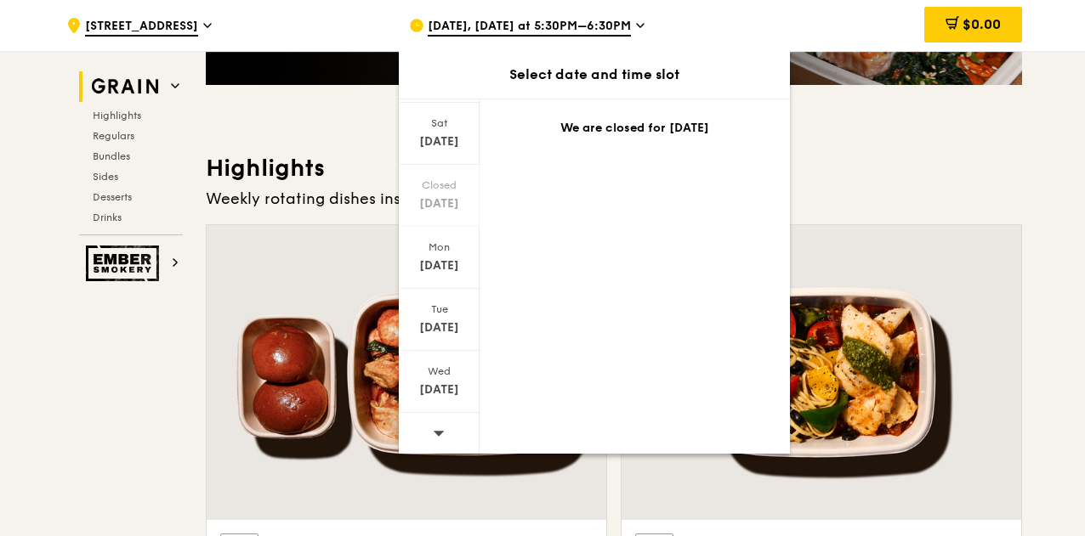
click at [448, 423] on div at bounding box center [439, 434] width 81 height 43
click at [444, 429] on div at bounding box center [439, 434] width 81 height 43
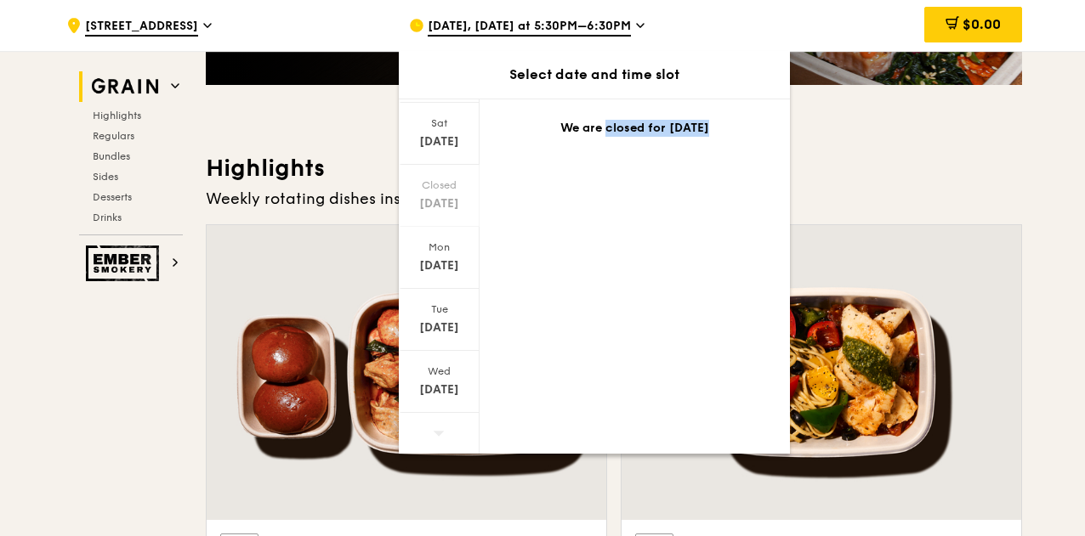
click at [444, 429] on div at bounding box center [439, 434] width 81 height 43
click at [882, 167] on h3 "Highlights" at bounding box center [614, 168] width 816 height 31
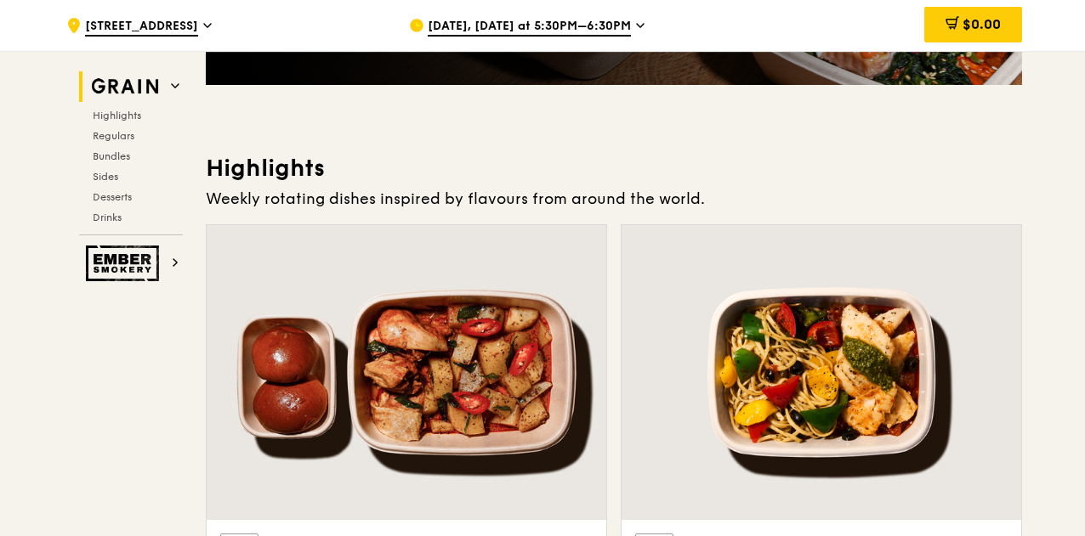
click at [462, 26] on span "[DATE], [DATE] at 5:30PM–6:30PM" at bounding box center [529, 27] width 203 height 19
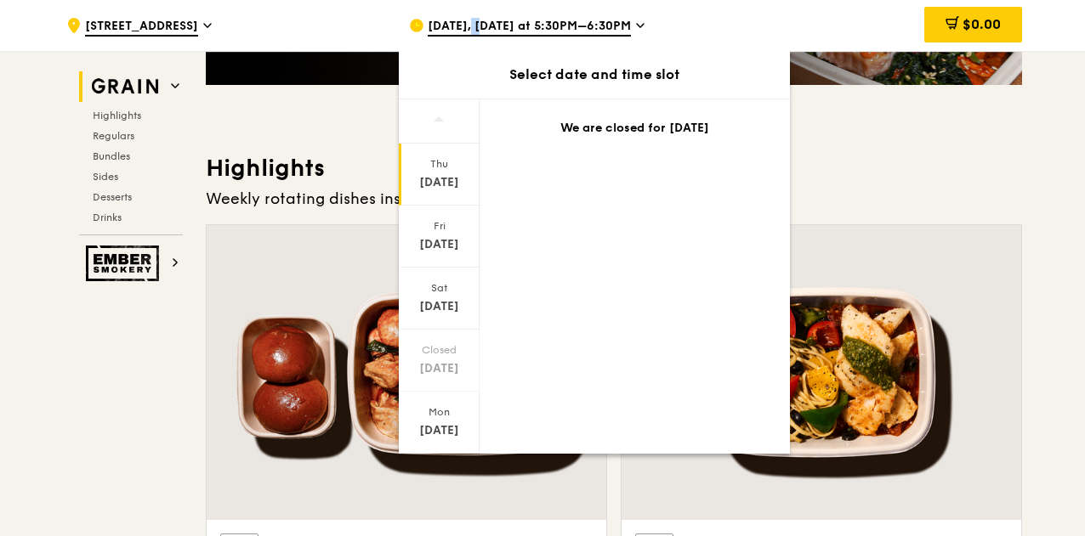
click at [462, 26] on span "[DATE], [DATE] at 5:30PM–6:30PM" at bounding box center [529, 27] width 203 height 19
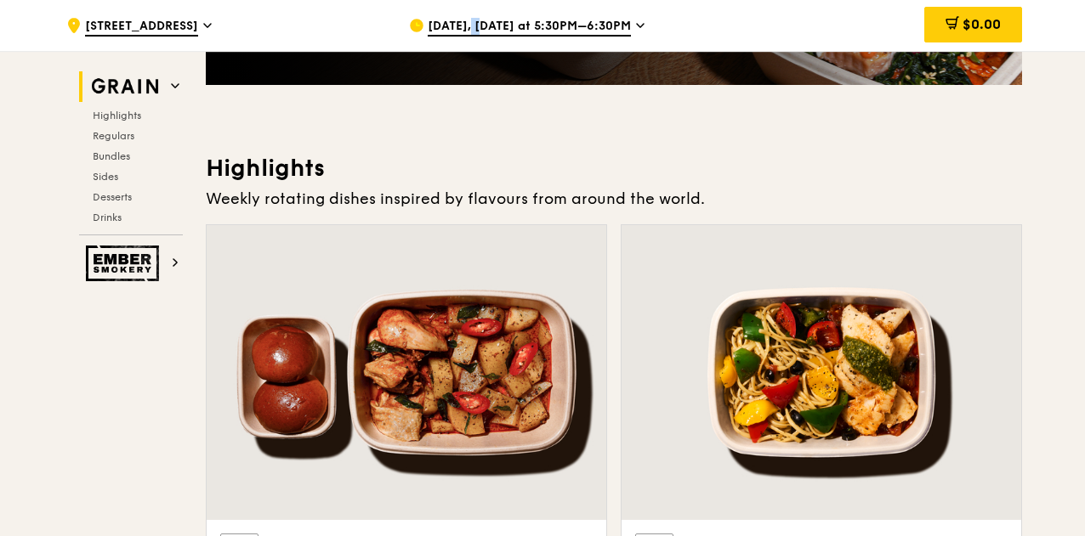
click at [462, 26] on span "[DATE], [DATE] at 5:30PM–6:30PM" at bounding box center [529, 27] width 203 height 19
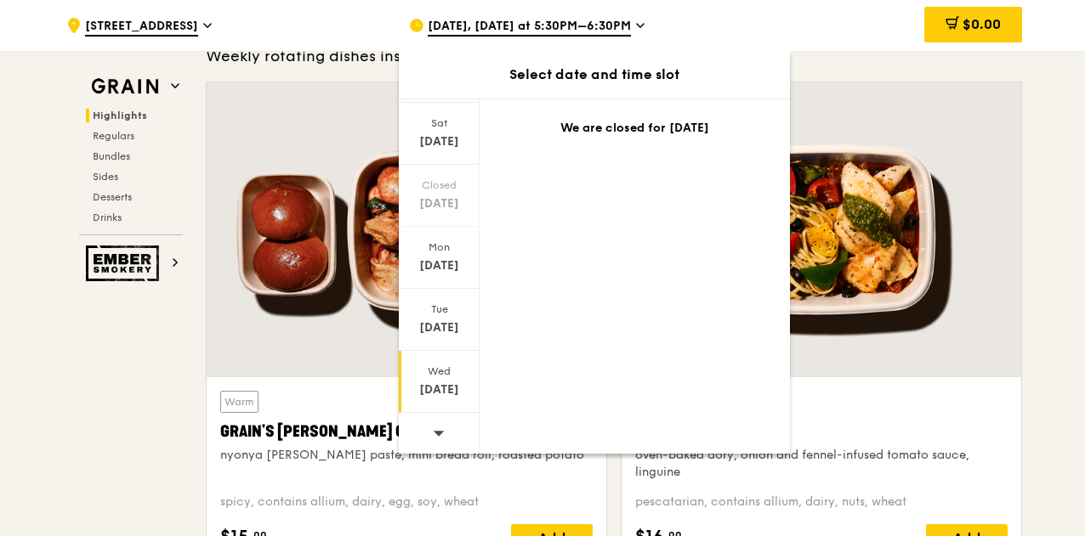
scroll to position [595, 0]
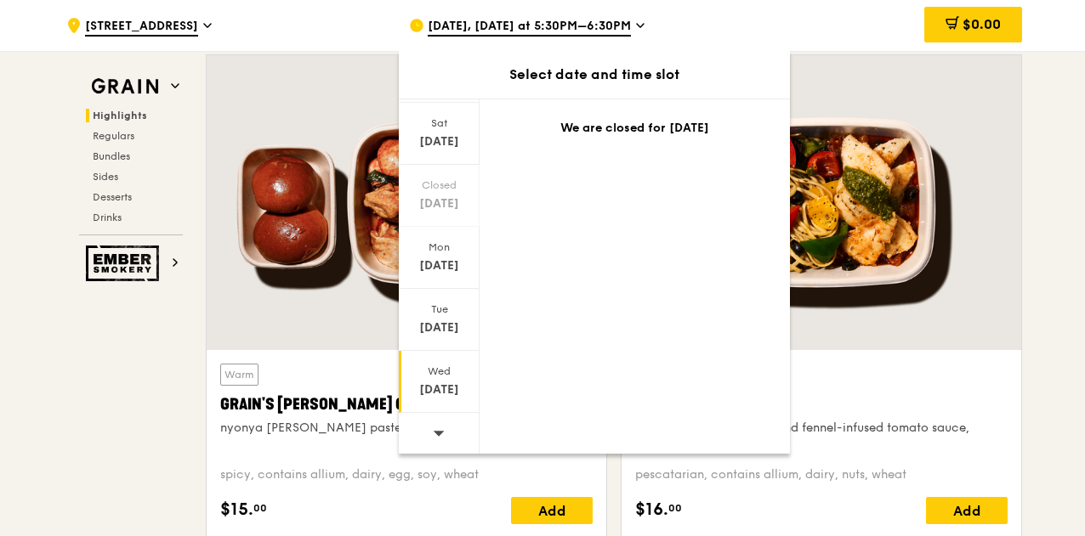
click at [440, 387] on div "[DATE]" at bounding box center [439, 390] width 76 height 17
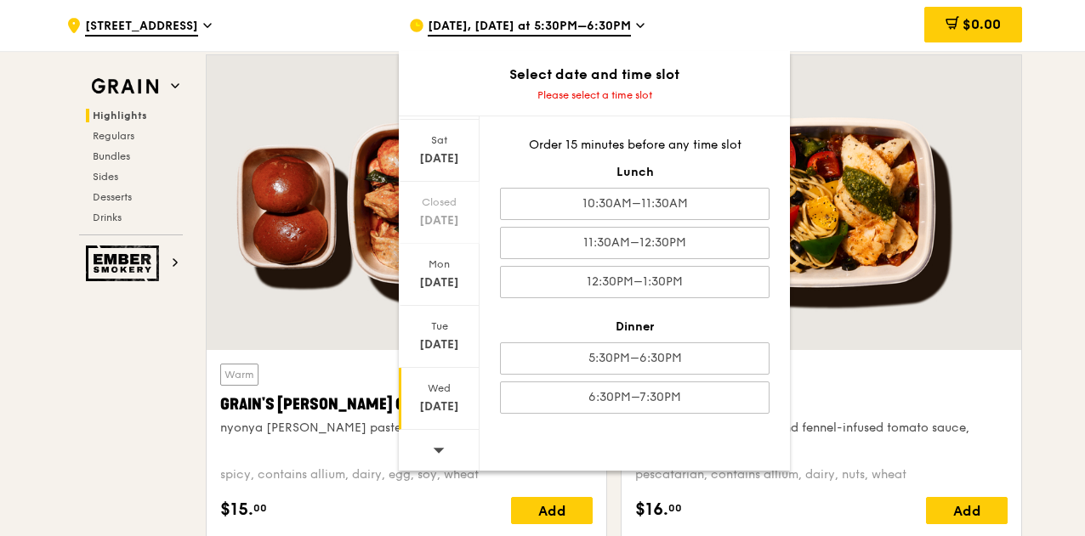
click at [430, 452] on div at bounding box center [439, 451] width 81 height 43
click at [449, 409] on div "[DATE]" at bounding box center [439, 407] width 76 height 17
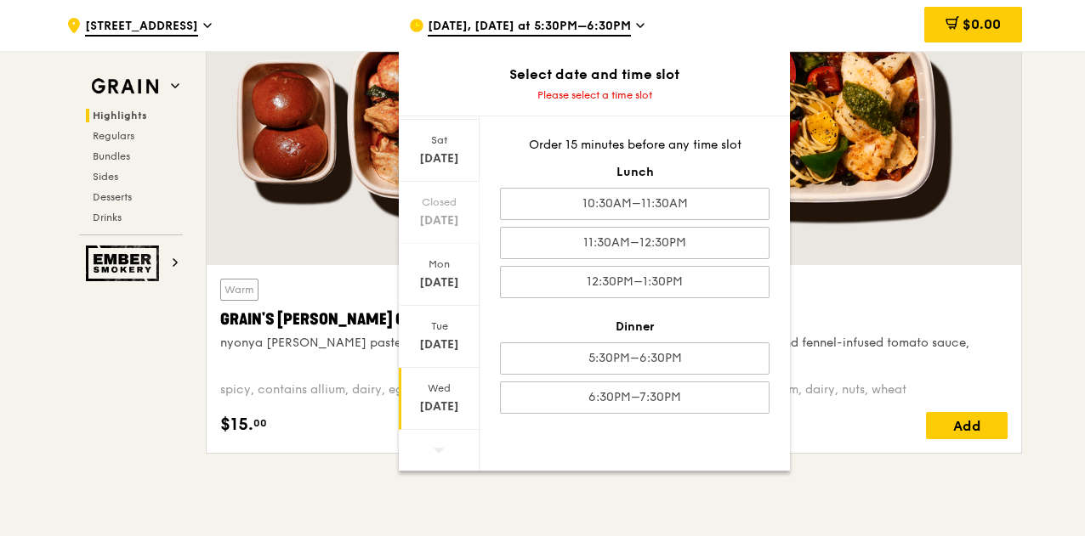
scroll to position [765, 0]
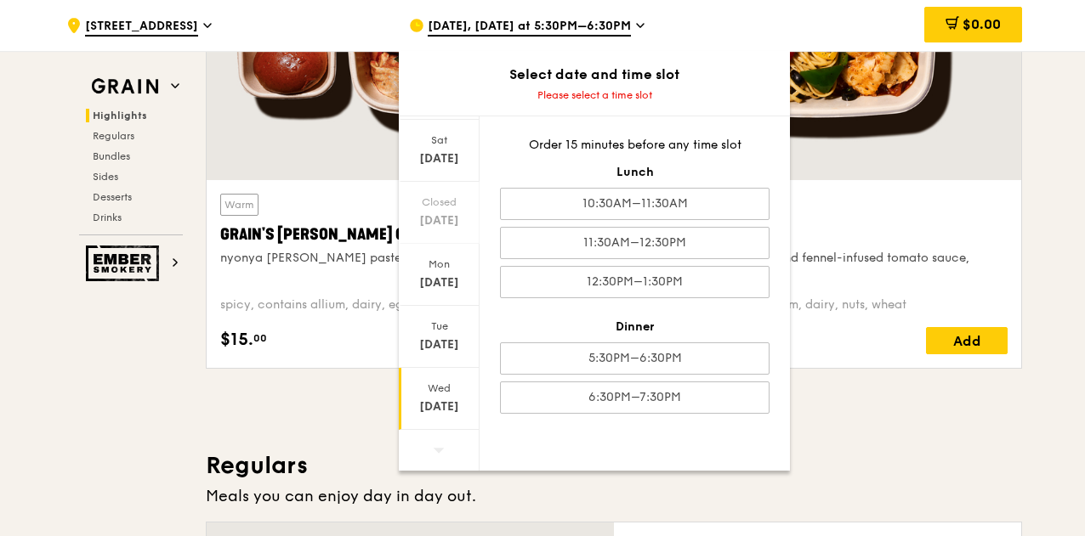
click at [861, 156] on div at bounding box center [821, 32] width 400 height 295
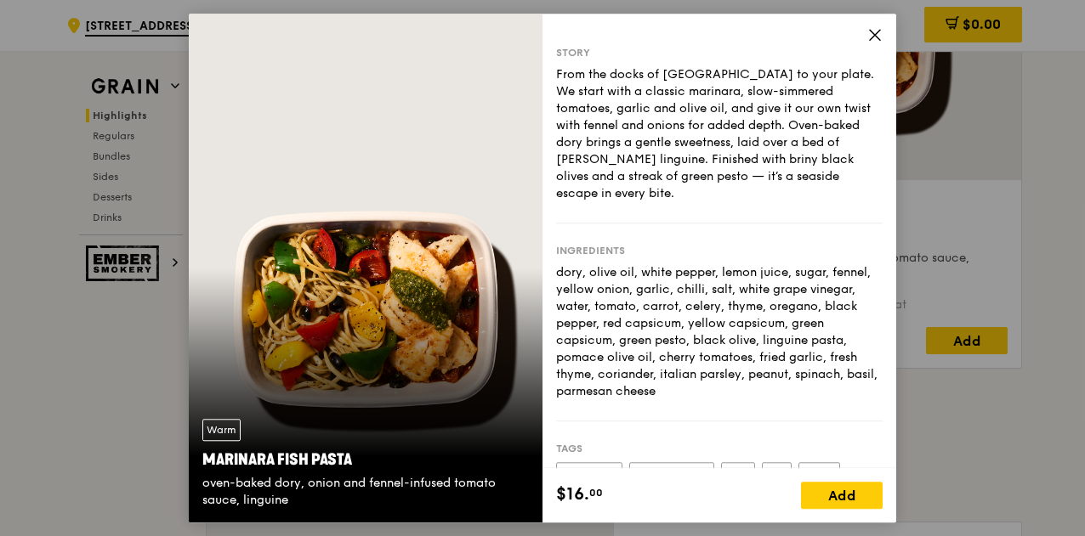
scroll to position [0, 0]
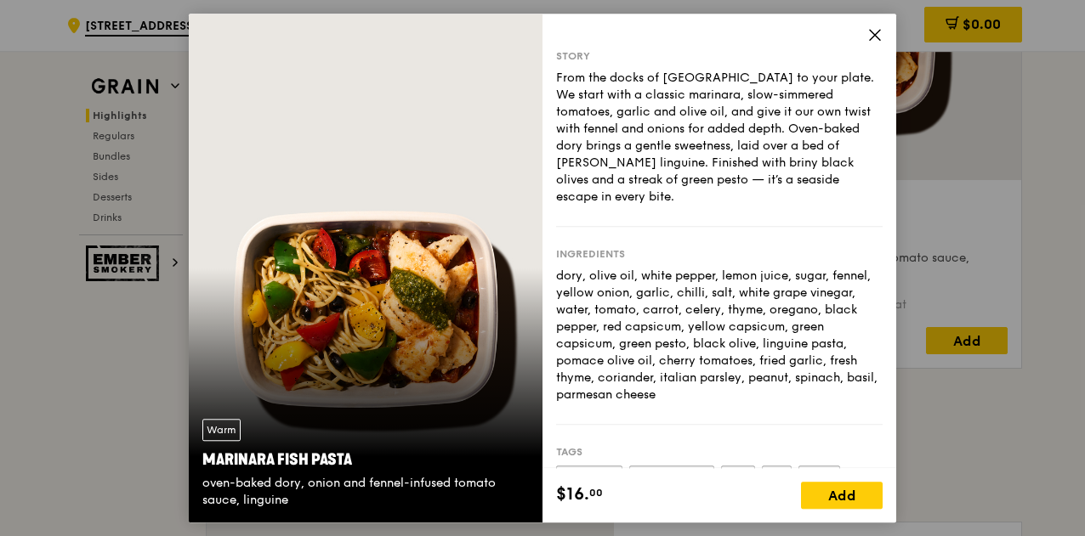
click at [871, 38] on icon at bounding box center [875, 35] width 10 height 10
